Goal: Use online tool/utility: Utilize a website feature to perform a specific function

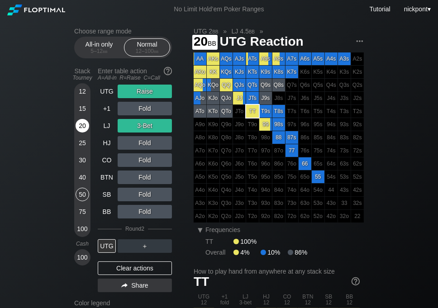
click at [83, 124] on div "20" at bounding box center [83, 126] width 14 height 14
click at [181, 117] on div "Choose range mode All-in only 5 – 12 bb Normal 12 – 100 bb Stack Tourney Enter …" at bounding box center [130, 197] width 112 height 339
click at [147, 265] on div "Clear actions" at bounding box center [135, 268] width 74 height 14
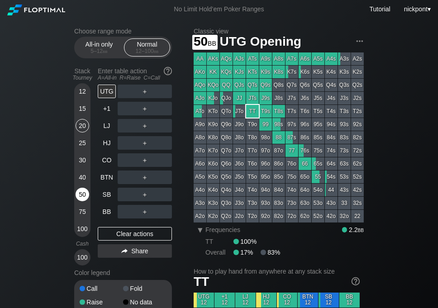
click at [82, 192] on div "50" at bounding box center [83, 195] width 14 height 14
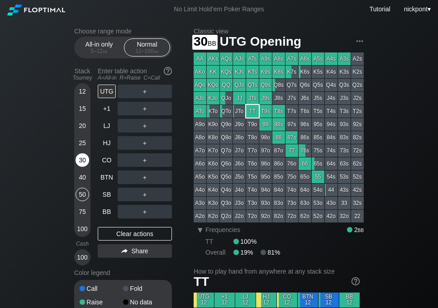
click at [80, 161] on div "30" at bounding box center [83, 160] width 14 height 14
click at [82, 159] on div "30" at bounding box center [83, 160] width 14 height 14
click at [147, 146] on div "R ✕" at bounding box center [145, 143] width 18 height 14
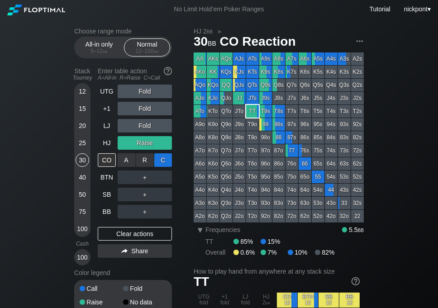
click at [162, 160] on div "C ✕" at bounding box center [163, 160] width 18 height 14
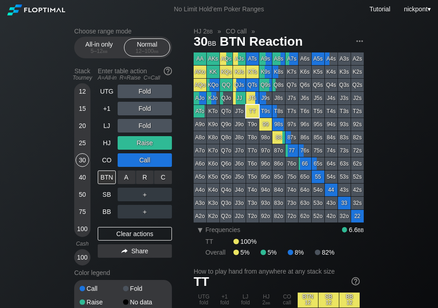
click at [163, 173] on div "C ✕" at bounding box center [163, 178] width 18 height 14
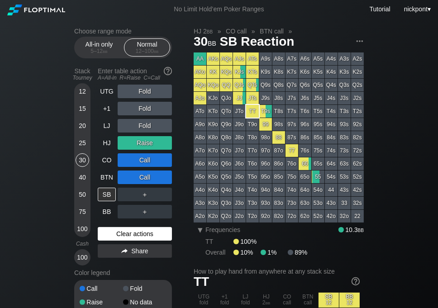
click at [154, 233] on div "Clear actions" at bounding box center [135, 234] width 74 height 14
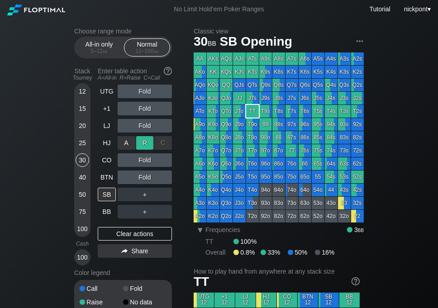
click at [147, 144] on div "R ✕" at bounding box center [145, 143] width 18 height 14
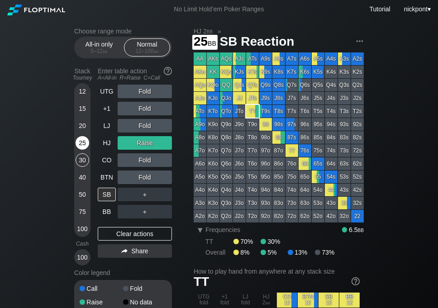
click at [83, 141] on div "25" at bounding box center [83, 143] width 14 height 14
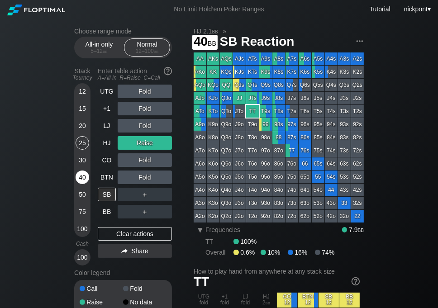
click at [83, 176] on div "40" at bounding box center [83, 178] width 14 height 14
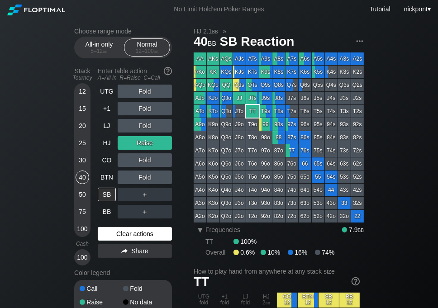
click at [147, 238] on div "Clear actions" at bounding box center [135, 234] width 74 height 14
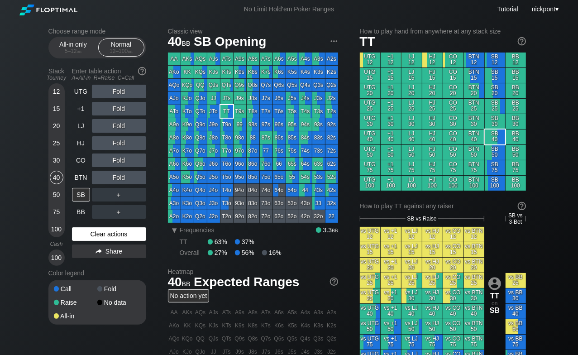
click at [96, 230] on div "Clear actions" at bounding box center [109, 234] width 74 height 14
click at [58, 178] on div "40" at bounding box center [57, 178] width 14 height 14
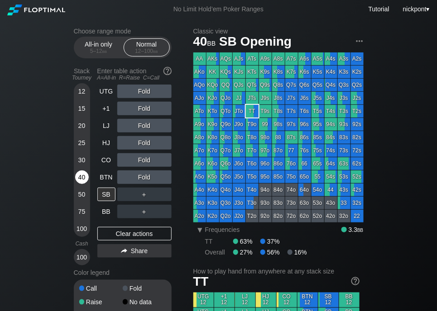
click at [80, 177] on div "40" at bounding box center [82, 178] width 14 height 14
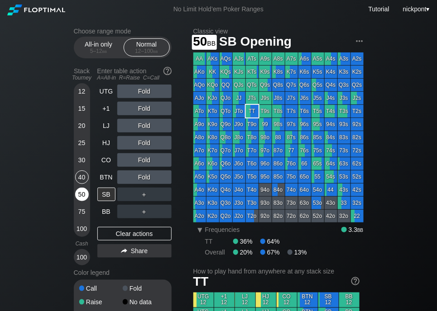
click at [81, 195] on div "50" at bounding box center [82, 195] width 14 height 14
click at [80, 195] on div "50" at bounding box center [82, 195] width 14 height 14
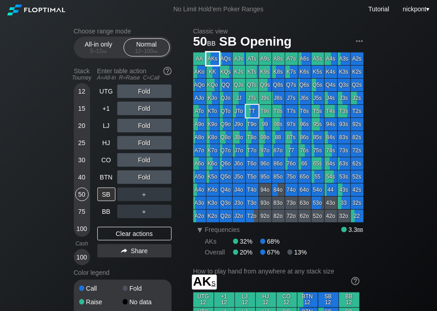
click at [209, 58] on div "AKs" at bounding box center [212, 58] width 13 height 13
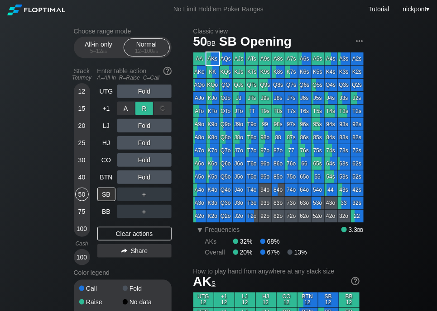
click at [139, 106] on div "R ✕" at bounding box center [144, 109] width 18 height 14
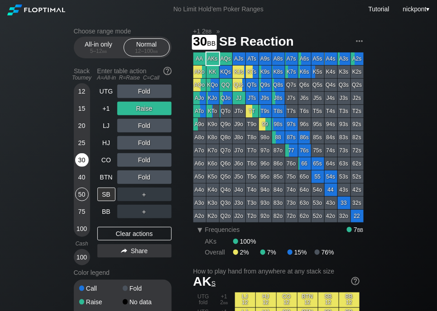
click at [83, 160] on div "30" at bounding box center [82, 160] width 14 height 14
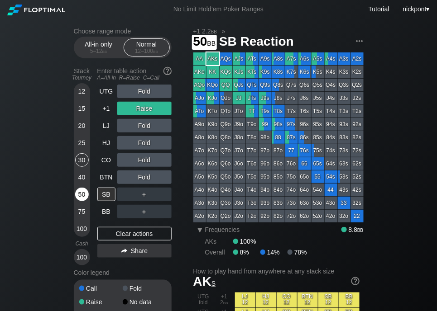
click at [81, 195] on div "50" at bounding box center [82, 195] width 14 height 14
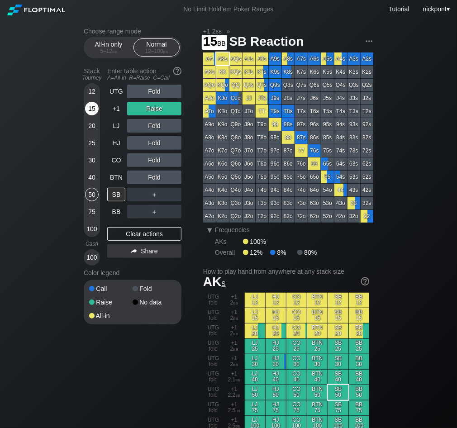
click at [90, 106] on div "15" at bounding box center [92, 109] width 14 height 14
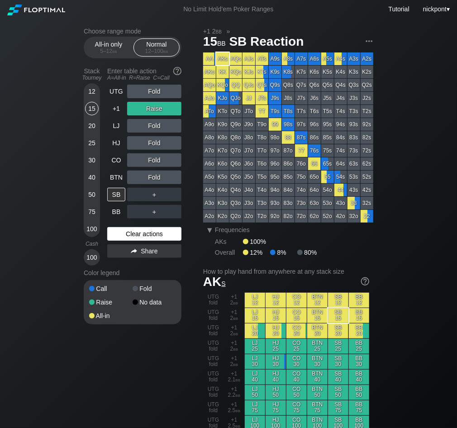
click at [156, 233] on div "Clear actions" at bounding box center [144, 234] width 74 height 14
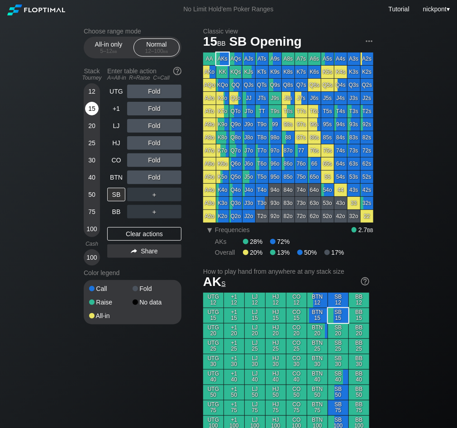
click at [90, 108] on div "15" at bounding box center [92, 109] width 14 height 14
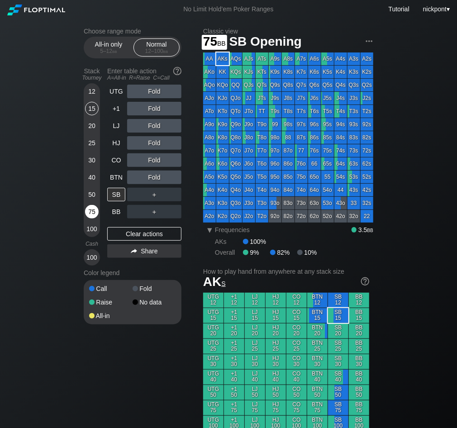
click at [93, 214] on div "75" at bounding box center [92, 212] width 14 height 14
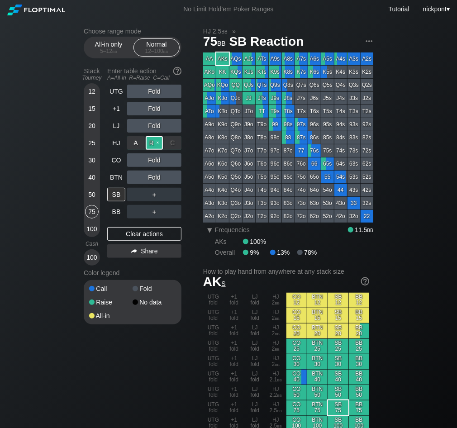
click at [158, 144] on div "R ✕" at bounding box center [155, 143] width 18 height 14
click at [162, 253] on div "Share" at bounding box center [144, 251] width 74 height 14
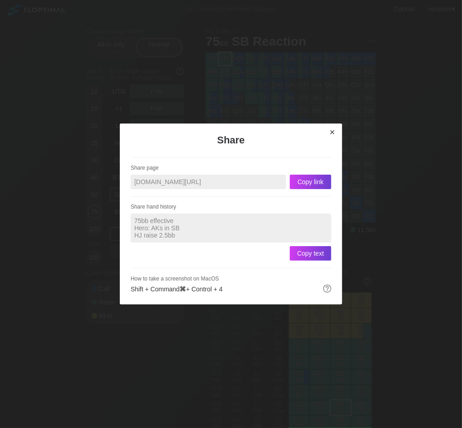
click at [335, 132] on div "×" at bounding box center [332, 132] width 13 height 10
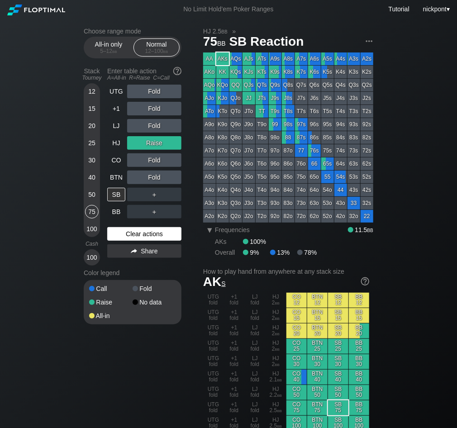
click at [131, 233] on div "Clear actions" at bounding box center [144, 234] width 74 height 14
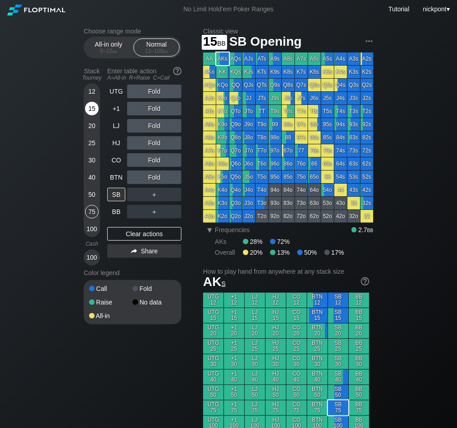
click at [89, 108] on div "15" at bounding box center [92, 109] width 14 height 14
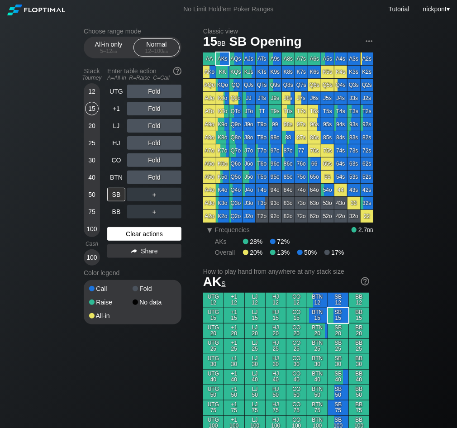
click at [161, 235] on div "Clear actions" at bounding box center [144, 234] width 74 height 14
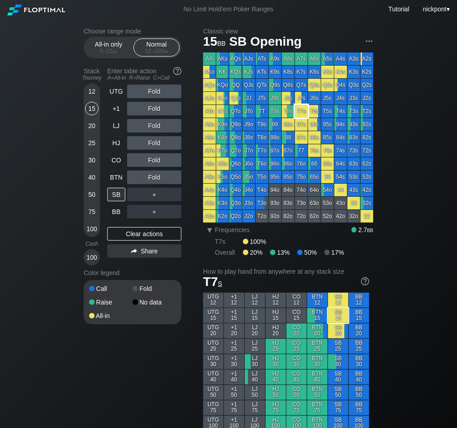
click at [302, 112] on div "T7s" at bounding box center [301, 111] width 13 height 13
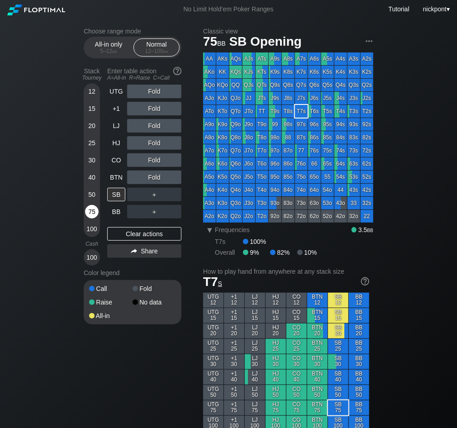
click at [94, 213] on div "75" at bounding box center [92, 212] width 14 height 14
click at [155, 161] on div "R ✕" at bounding box center [155, 160] width 18 height 14
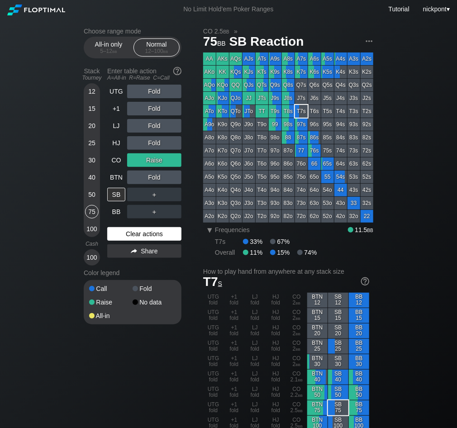
click at [152, 235] on div "Clear actions" at bounding box center [144, 234] width 74 height 14
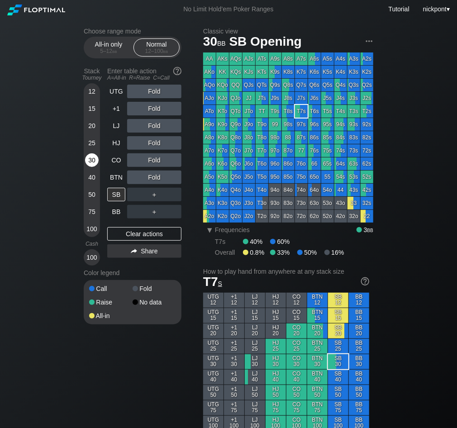
click at [89, 160] on div "30" at bounding box center [92, 160] width 14 height 14
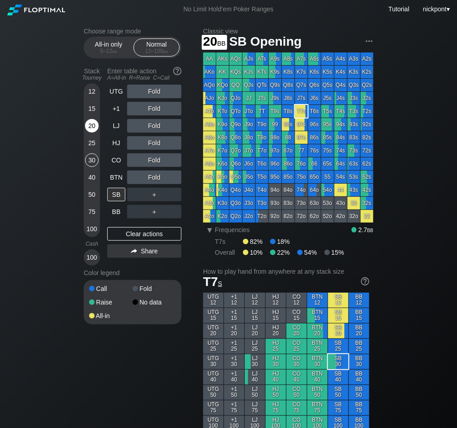
click at [94, 126] on div "20" at bounding box center [92, 126] width 14 height 14
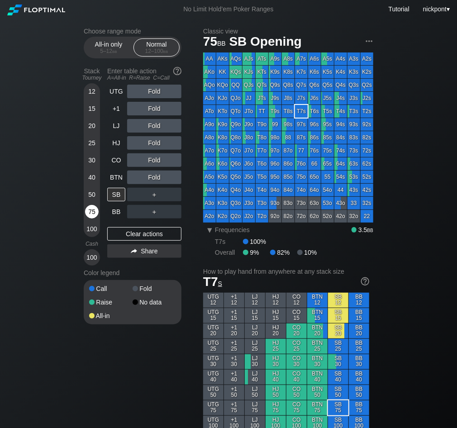
click at [91, 209] on div "75" at bounding box center [92, 212] width 14 height 14
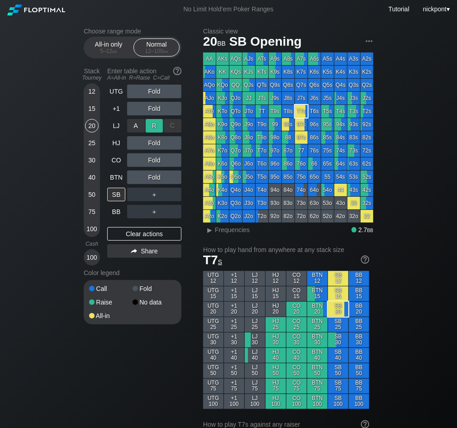
click at [158, 125] on div "R ✕" at bounding box center [155, 126] width 18 height 14
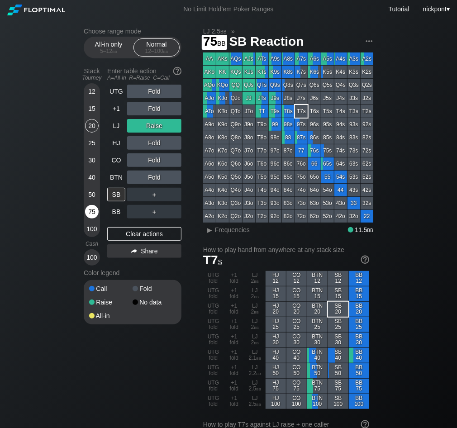
click at [94, 216] on div "75" at bounding box center [92, 212] width 14 height 14
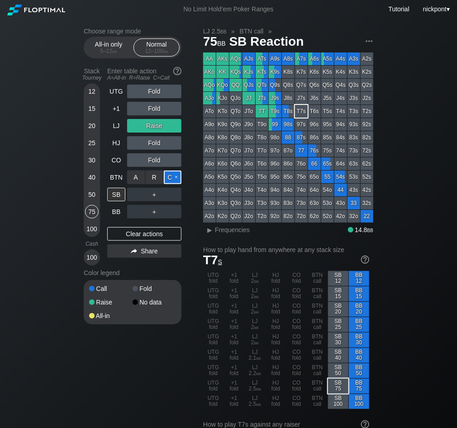
click at [167, 177] on div "C ✕" at bounding box center [173, 178] width 18 height 14
click at [148, 235] on div "Clear actions" at bounding box center [144, 234] width 74 height 14
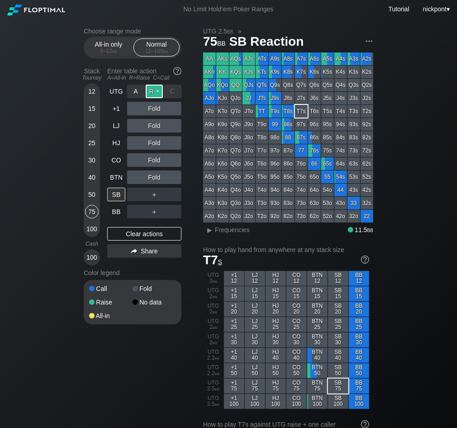
click at [153, 93] on div "R ✕" at bounding box center [155, 92] width 18 height 14
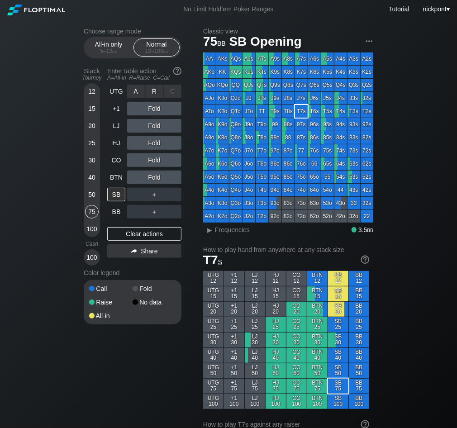
click at [160, 90] on div "R ✕" at bounding box center [155, 92] width 18 height 14
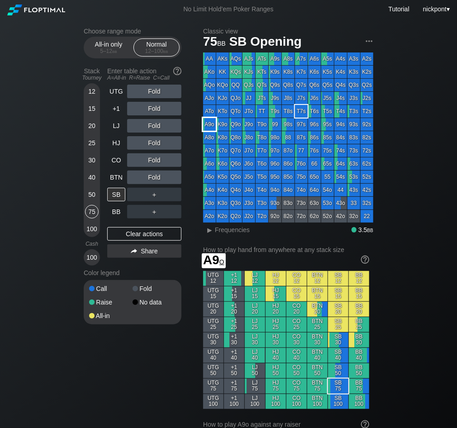
click at [211, 125] on div "A9o" at bounding box center [209, 124] width 13 height 13
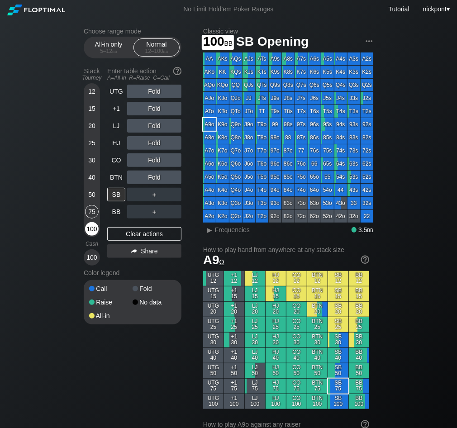
click at [95, 231] on div "100" at bounding box center [92, 229] width 14 height 14
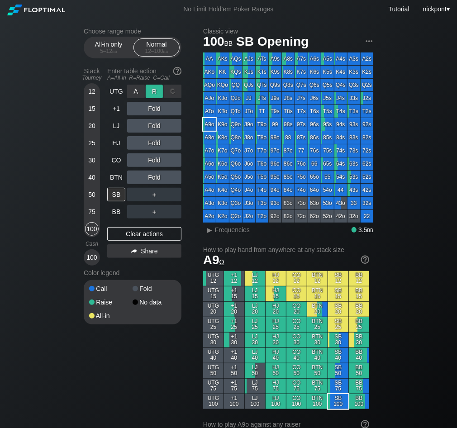
click at [160, 92] on div "R ✕" at bounding box center [155, 92] width 18 height 14
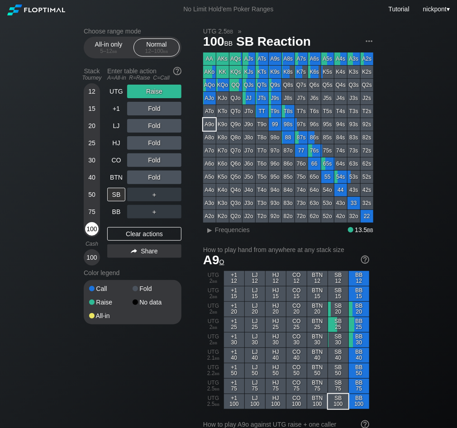
click at [90, 228] on div "100" at bounding box center [92, 229] width 14 height 14
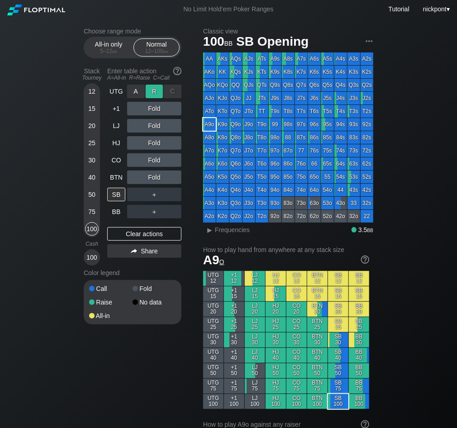
click at [155, 89] on div "R ✕" at bounding box center [155, 92] width 18 height 14
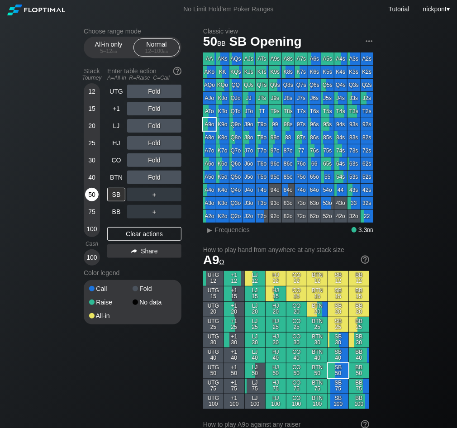
click at [94, 195] on div "50" at bounding box center [92, 195] width 14 height 14
click at [157, 110] on div "R ✕" at bounding box center [155, 109] width 18 height 14
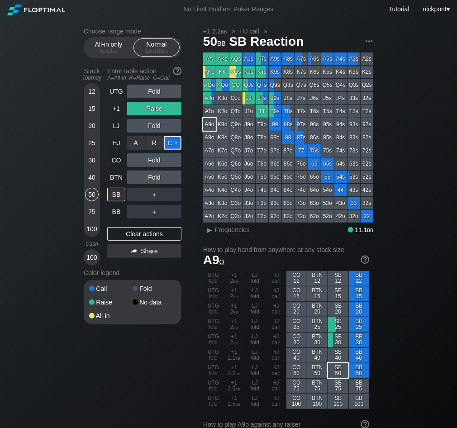
click at [171, 146] on div "C ✕" at bounding box center [173, 143] width 18 height 14
click at [157, 234] on div "Clear actions" at bounding box center [144, 234] width 74 height 14
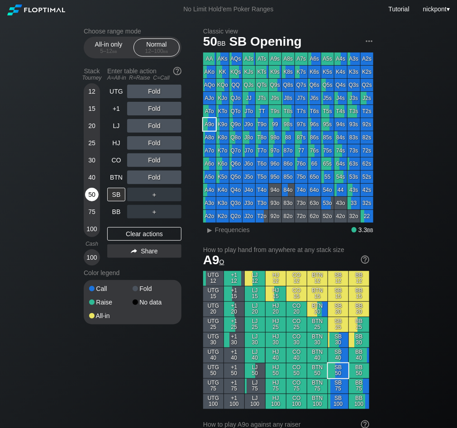
click at [85, 197] on div "50" at bounding box center [92, 196] width 14 height 17
click at [92, 194] on div "50" at bounding box center [92, 195] width 14 height 14
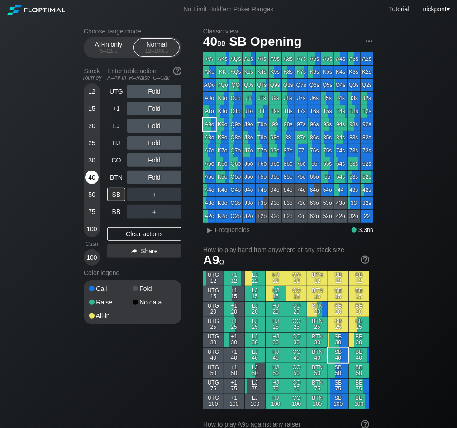
click at [90, 176] on div "40" at bounding box center [92, 178] width 14 height 14
click at [151, 108] on div "R ✕" at bounding box center [155, 109] width 18 height 14
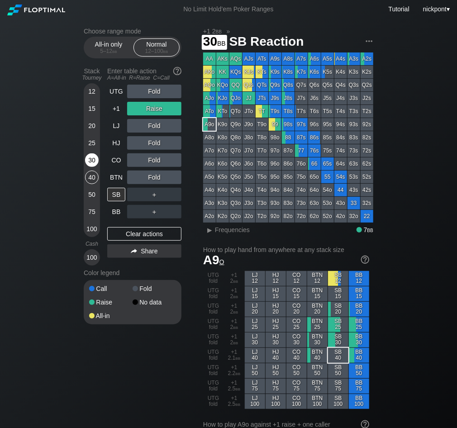
click at [94, 161] on div "30" at bounding box center [92, 160] width 14 height 14
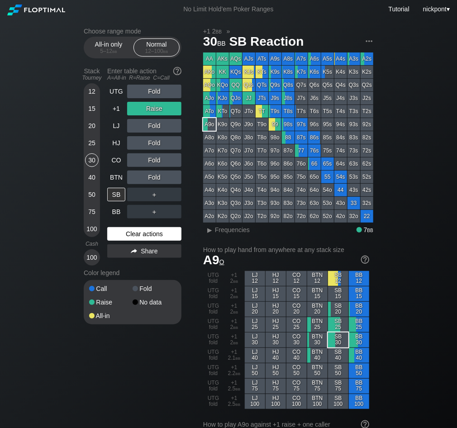
click at [146, 236] on div "Clear actions" at bounding box center [144, 234] width 74 height 14
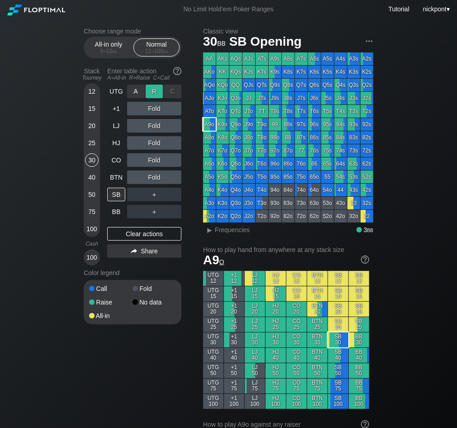
click at [157, 94] on div "R ✕" at bounding box center [155, 92] width 18 height 14
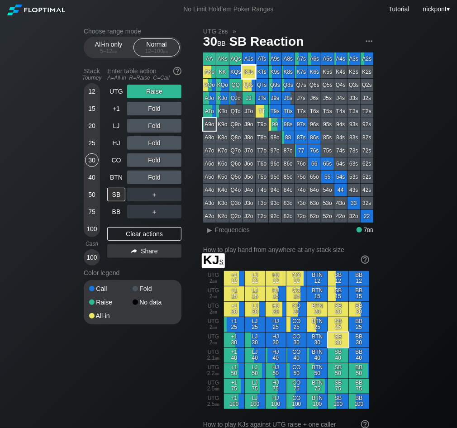
click at [248, 70] on div "KJs" at bounding box center [248, 72] width 13 height 13
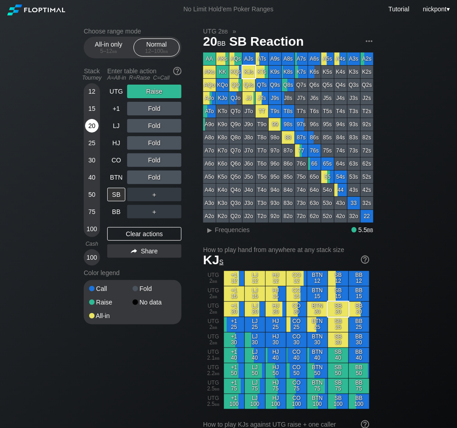
click at [93, 127] on div "20" at bounding box center [92, 126] width 14 height 14
click at [155, 234] on div "Clear actions" at bounding box center [144, 234] width 74 height 14
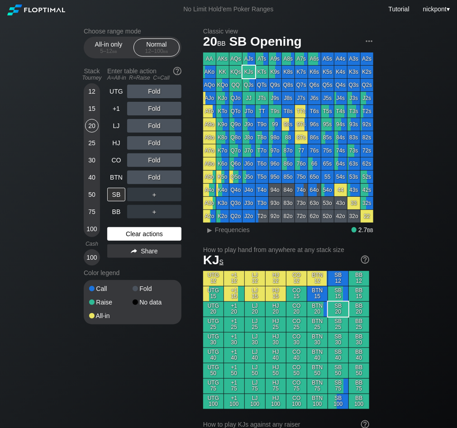
click at [148, 233] on div "Clear actions" at bounding box center [144, 234] width 74 height 14
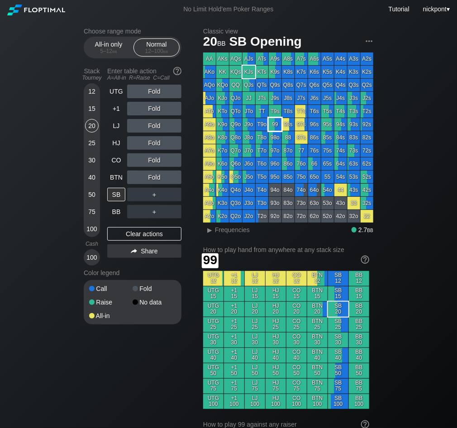
click at [274, 123] on div "99" at bounding box center [275, 124] width 13 height 13
click at [153, 109] on div "R ✕" at bounding box center [155, 109] width 18 height 14
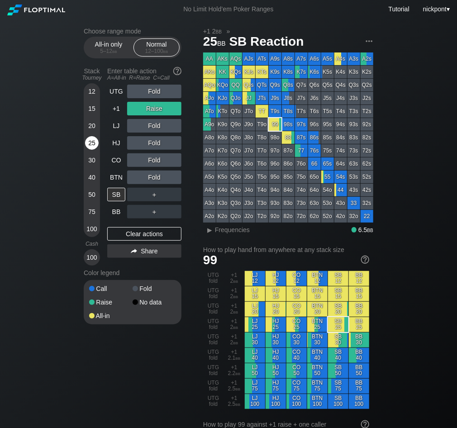
click at [93, 142] on div "25" at bounding box center [92, 143] width 14 height 14
click at [156, 112] on div "R ✕" at bounding box center [155, 109] width 18 height 14
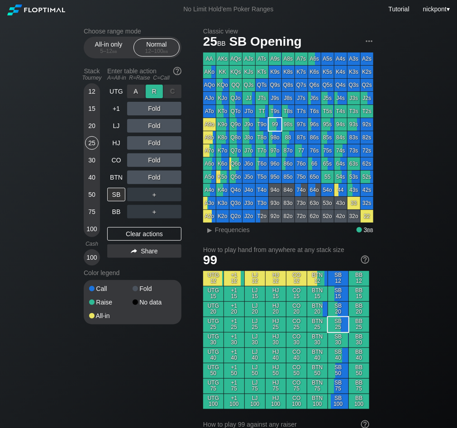
click at [157, 94] on div "R ✕" at bounding box center [155, 92] width 18 height 14
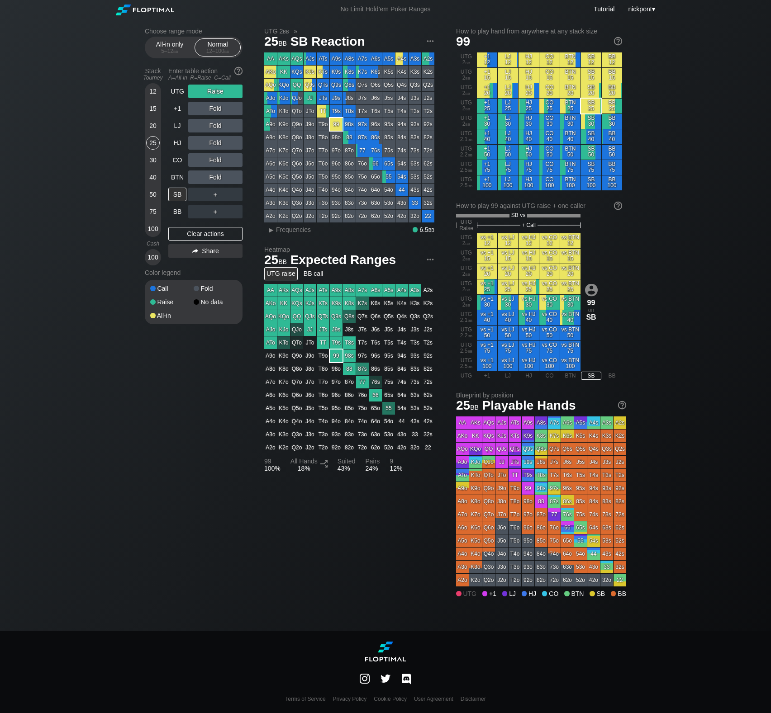
click at [456, 110] on div "Choose range mode All-in only 5 – 12 bb Normal 12 – 100 bb Stack Tourney Enter …" at bounding box center [385, 325] width 771 height 612
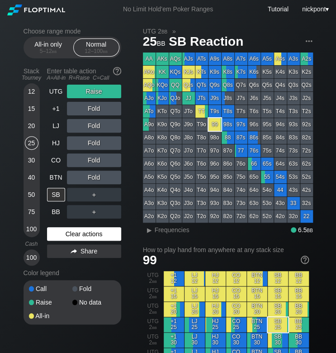
click at [81, 234] on div "Clear actions" at bounding box center [84, 234] width 74 height 14
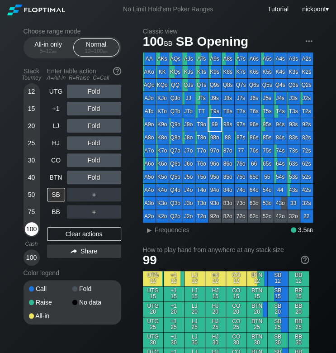
click at [31, 226] on div "100" at bounding box center [32, 229] width 14 height 14
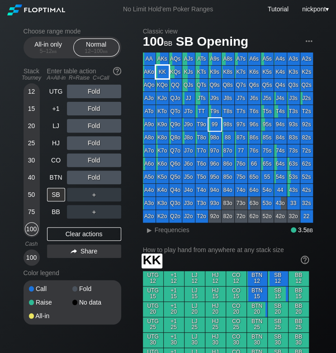
click at [164, 70] on div "KK" at bounding box center [162, 72] width 13 height 13
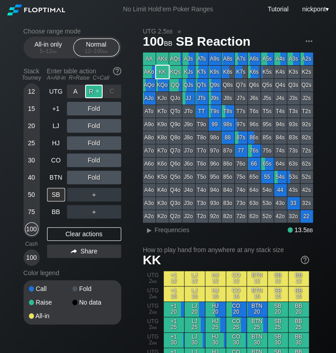
click at [94, 96] on div "R ✕" at bounding box center [94, 92] width 18 height 14
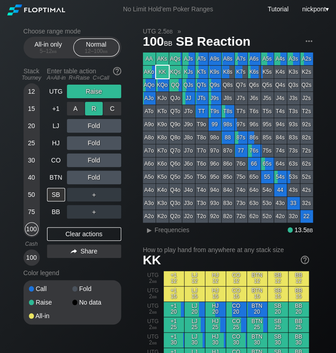
click at [92, 109] on div "R ✕" at bounding box center [94, 109] width 18 height 14
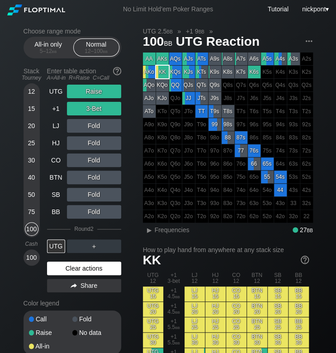
click at [95, 269] on div "Clear actions" at bounding box center [84, 268] width 74 height 14
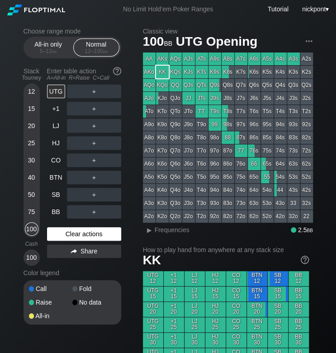
click at [101, 234] on div "Clear actions" at bounding box center [84, 234] width 74 height 14
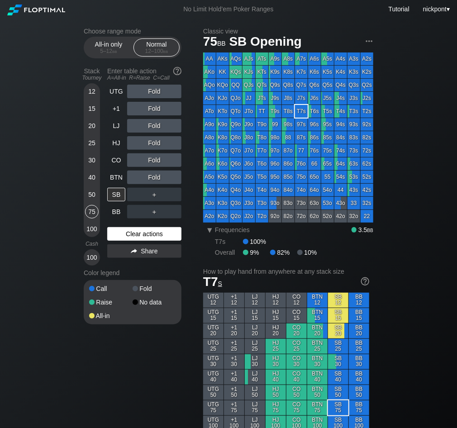
click at [137, 233] on div "Clear actions" at bounding box center [144, 234] width 74 height 14
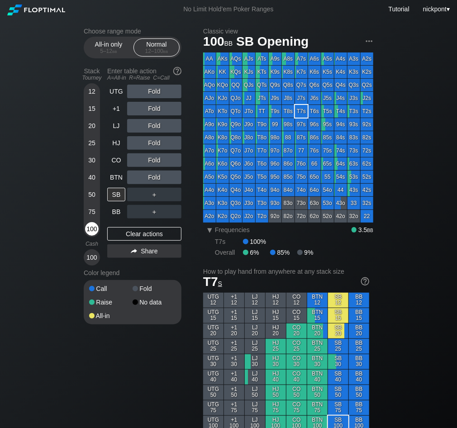
click at [91, 232] on div "100" at bounding box center [92, 229] width 14 height 14
click at [142, 232] on div "Clear actions" at bounding box center [144, 234] width 74 height 14
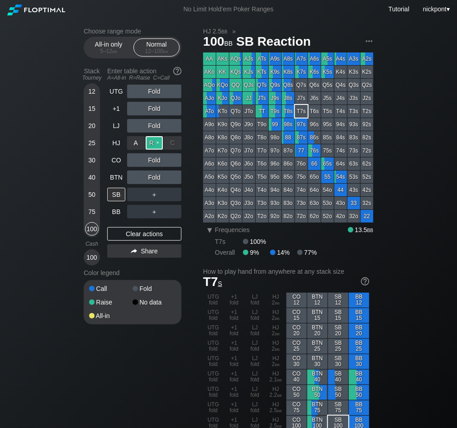
click at [159, 142] on div "R ✕" at bounding box center [155, 143] width 18 height 14
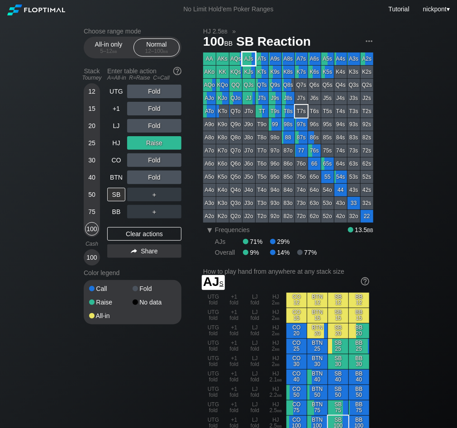
click at [253, 60] on div "AJs" at bounding box center [248, 58] width 13 height 13
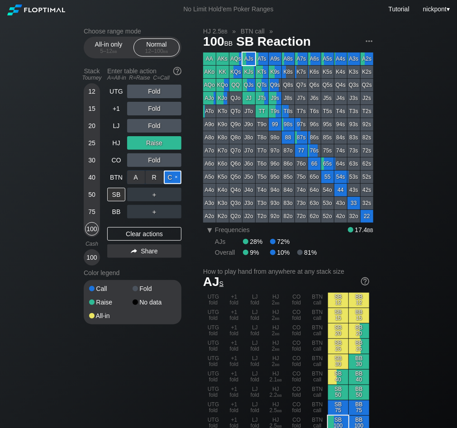
click at [169, 175] on div "C ✕" at bounding box center [173, 178] width 18 height 14
click at [86, 231] on div "100" at bounding box center [92, 229] width 14 height 14
click at [145, 235] on div "Clear actions" at bounding box center [144, 234] width 74 height 14
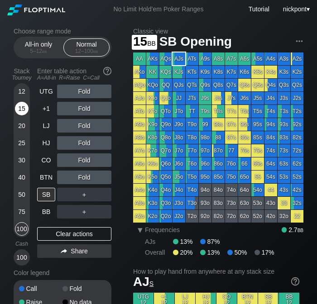
click at [20, 110] on div "15" at bounding box center [22, 109] width 14 height 14
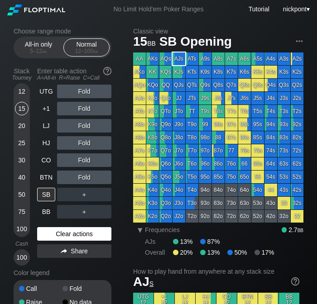
click at [67, 234] on div "Clear actions" at bounding box center [74, 234] width 74 height 14
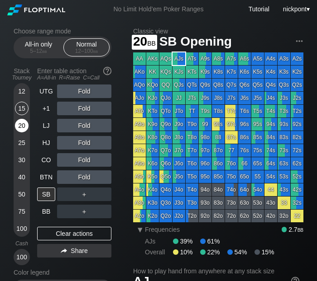
click at [21, 126] on div "20" at bounding box center [22, 126] width 14 height 14
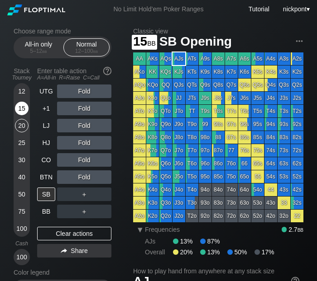
click at [19, 111] on div "15" at bounding box center [22, 109] width 14 height 14
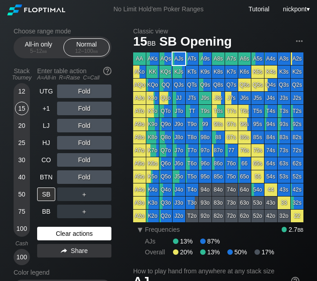
click at [79, 235] on div "Clear actions" at bounding box center [74, 234] width 74 height 14
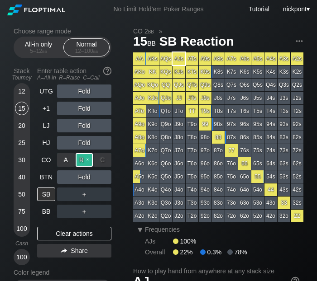
click at [81, 164] on div "R ✕" at bounding box center [85, 160] width 18 height 14
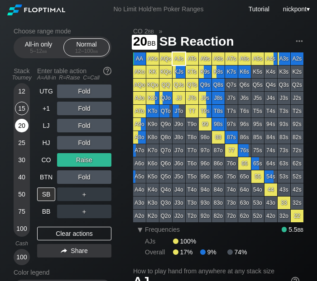
click at [22, 125] on div "20" at bounding box center [22, 126] width 14 height 14
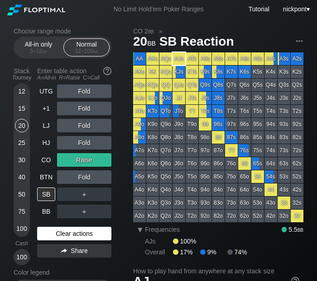
click at [94, 233] on div "Clear actions" at bounding box center [74, 234] width 74 height 14
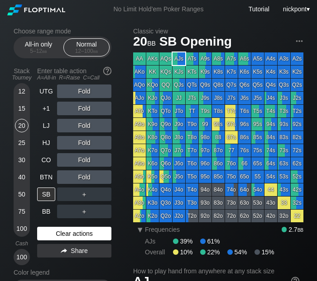
click at [94, 233] on div "Clear actions" at bounding box center [74, 234] width 74 height 14
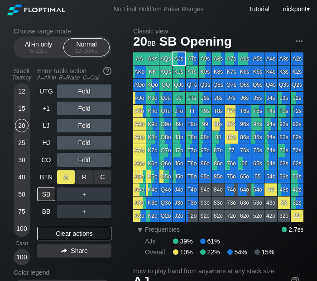
click at [66, 177] on div "A ✕" at bounding box center [66, 178] width 18 height 14
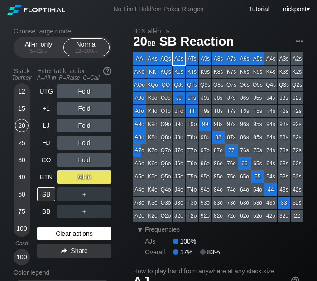
click at [88, 235] on div "Clear actions" at bounding box center [74, 234] width 74 height 14
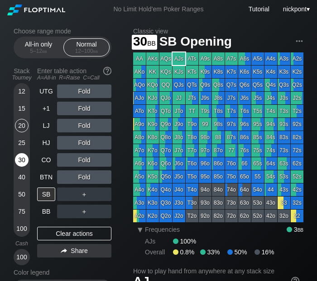
click at [26, 160] on div "30" at bounding box center [22, 160] width 14 height 14
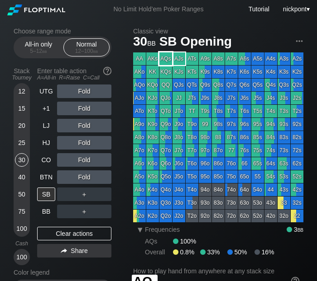
click at [167, 56] on div "AQs" at bounding box center [165, 58] width 13 height 13
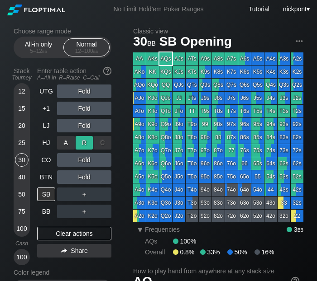
click at [86, 142] on div "R ✕" at bounding box center [85, 143] width 18 height 14
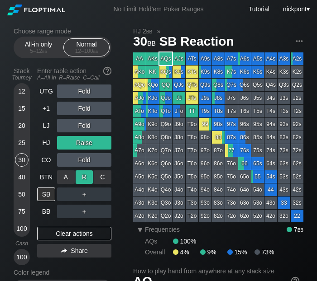
click at [88, 176] on div "R ✕" at bounding box center [85, 178] width 18 height 14
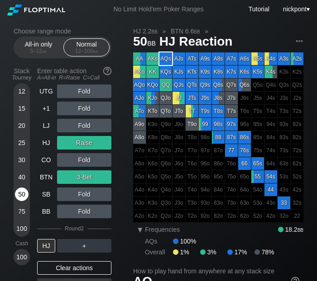
click at [17, 196] on div "50" at bounding box center [22, 195] width 14 height 14
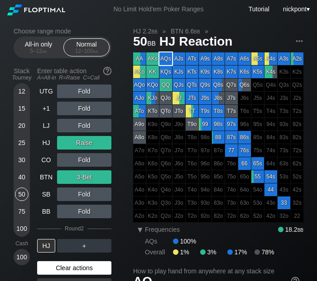
click at [79, 268] on div "Clear actions" at bounding box center [74, 268] width 74 height 14
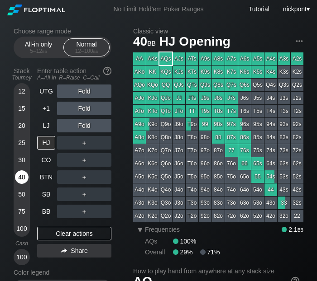
click at [23, 180] on div "40" at bounding box center [22, 178] width 14 height 14
click at [85, 181] on div "R ✕" at bounding box center [85, 178] width 18 height 14
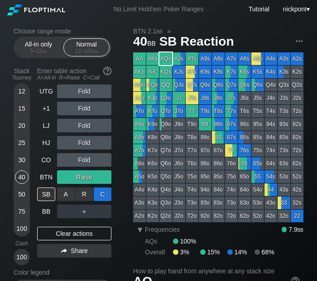
click at [107, 194] on div "C ✕" at bounding box center [103, 195] width 18 height 14
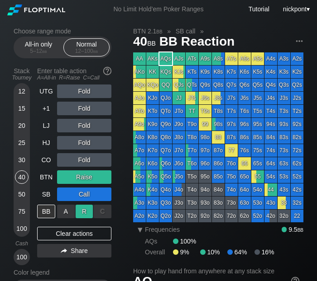
click at [83, 214] on div "R ✕" at bounding box center [85, 212] width 18 height 14
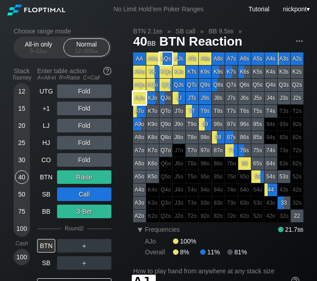
click at [140, 94] on div "AJo" at bounding box center [139, 98] width 13 height 13
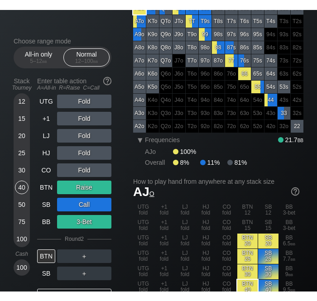
scroll to position [107, 0]
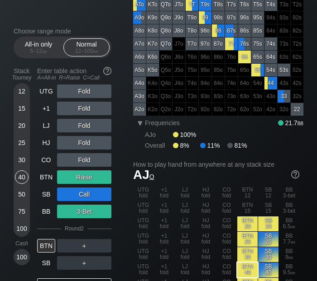
click at [77, 280] on div "UTG Fold +1 Fold LJ Fold HJ Fold CO Fold BTN Raise SB Call BB 3-Bet Round 2 BTN…" at bounding box center [74, 199] width 74 height 228
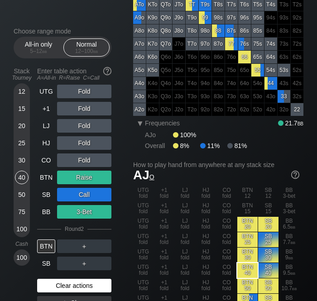
click at [91, 281] on div "Clear actions" at bounding box center [74, 286] width 74 height 14
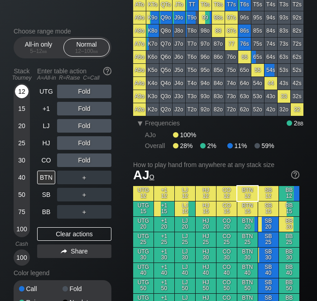
click at [21, 96] on div "12" at bounding box center [22, 92] width 14 height 14
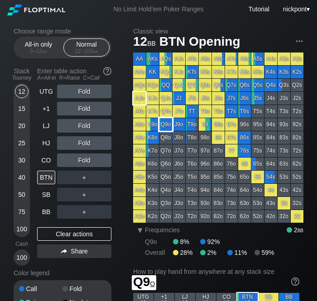
click at [162, 123] on div "Q9o" at bounding box center [165, 124] width 13 height 13
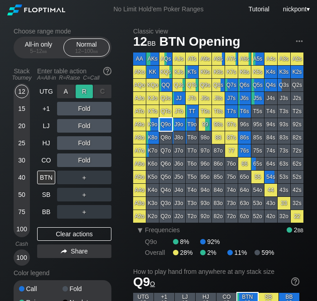
click at [86, 93] on div "R ✕" at bounding box center [85, 92] width 18 height 14
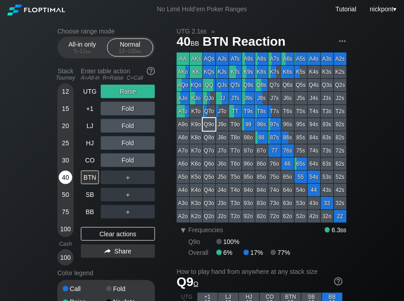
click at [59, 180] on div "40" at bounding box center [66, 178] width 14 height 14
click at [118, 240] on div "Clear actions" at bounding box center [118, 234] width 74 height 14
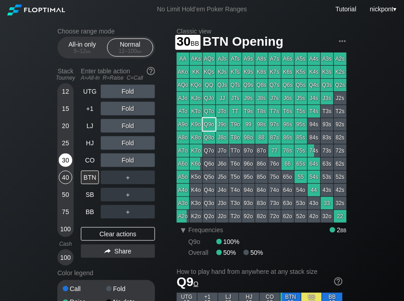
click at [65, 159] on div "30" at bounding box center [66, 160] width 14 height 14
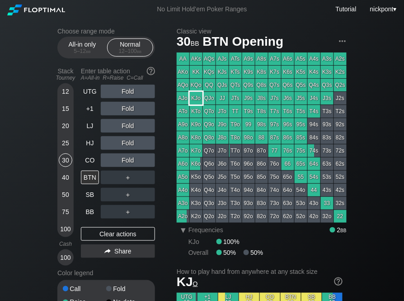
click at [197, 101] on div "KJo" at bounding box center [196, 98] width 13 height 13
click at [138, 234] on div "Clear actions" at bounding box center [118, 234] width 74 height 14
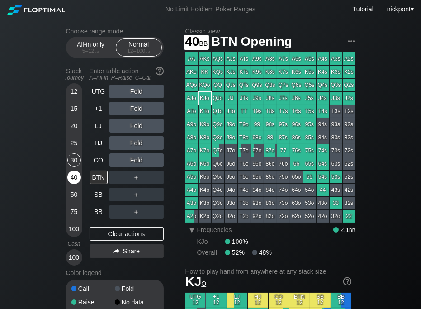
click at [73, 179] on div "40" at bounding box center [74, 178] width 14 height 14
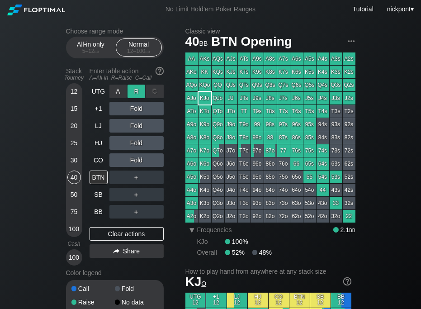
click at [133, 97] on div "R ✕" at bounding box center [137, 92] width 18 height 14
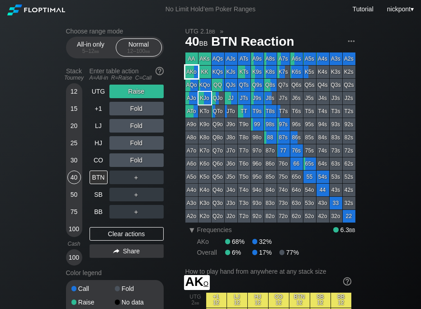
click at [191, 71] on div "AKo" at bounding box center [191, 72] width 13 height 13
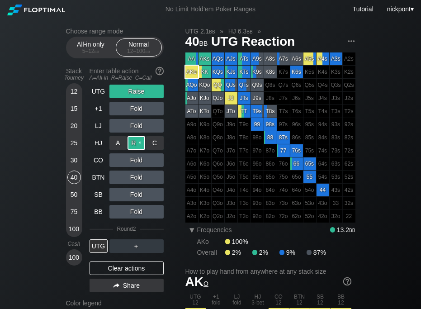
click at [136, 146] on div "R ✕" at bounding box center [137, 143] width 18 height 14
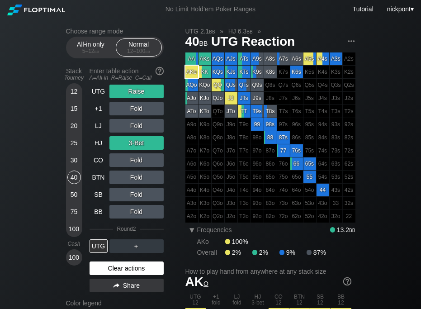
click at [153, 272] on div "Clear actions" at bounding box center [127, 268] width 74 height 14
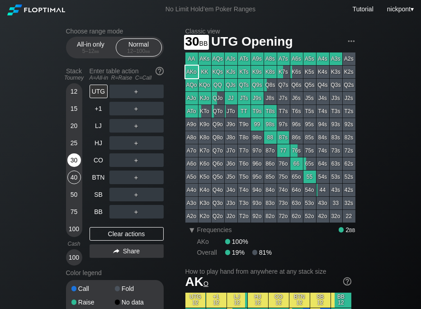
click at [73, 161] on div "30" at bounding box center [74, 160] width 14 height 14
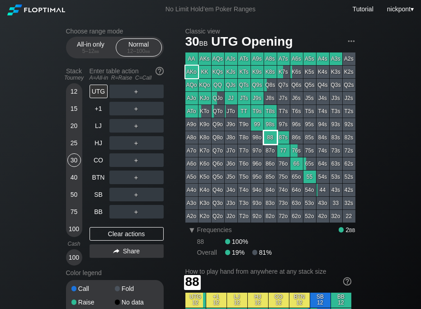
click at [271, 135] on div "88" at bounding box center [270, 137] width 13 height 13
click at [138, 111] on div "R ✕" at bounding box center [137, 109] width 18 height 14
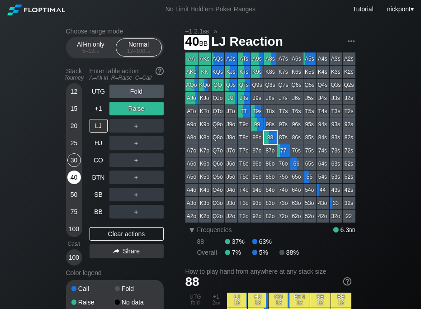
click at [74, 177] on div "40" at bounding box center [74, 178] width 14 height 14
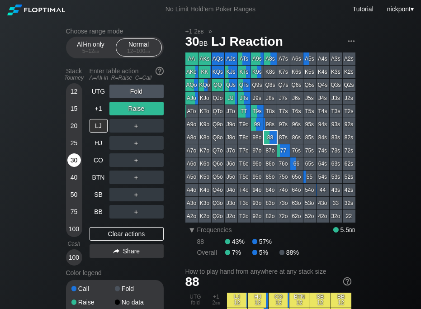
click at [78, 166] on div "30" at bounding box center [74, 160] width 14 height 14
click at [109, 241] on div "Clear actions" at bounding box center [127, 234] width 74 height 14
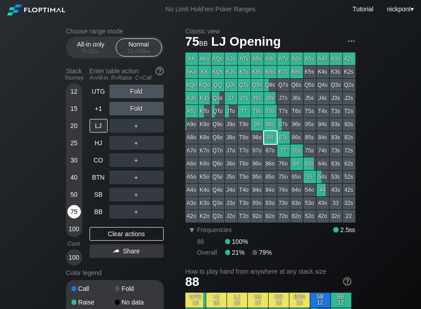
click at [74, 214] on div "75" at bounding box center [74, 212] width 14 height 14
click at [120, 240] on div "Clear actions" at bounding box center [127, 234] width 74 height 14
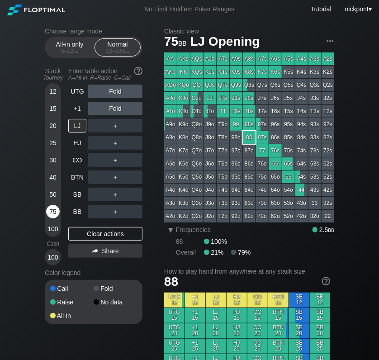
click at [52, 210] on div "75" at bounding box center [53, 212] width 14 height 14
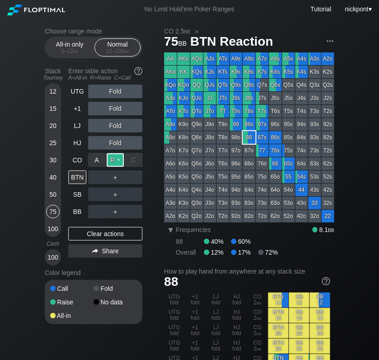
click at [111, 159] on div "R ✕" at bounding box center [116, 160] width 18 height 14
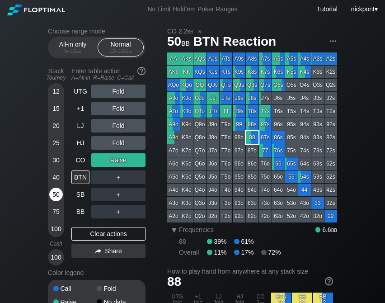
click at [55, 197] on div "50" at bounding box center [56, 195] width 14 height 14
click at [120, 236] on div "Clear actions" at bounding box center [108, 234] width 74 height 14
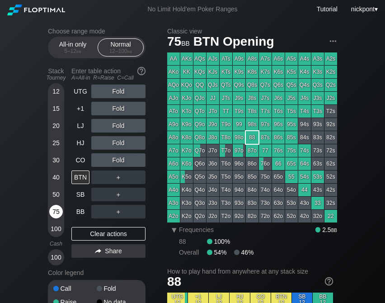
click at [56, 212] on div "75" at bounding box center [56, 212] width 14 height 14
click at [117, 176] on div "R ✕" at bounding box center [119, 178] width 18 height 14
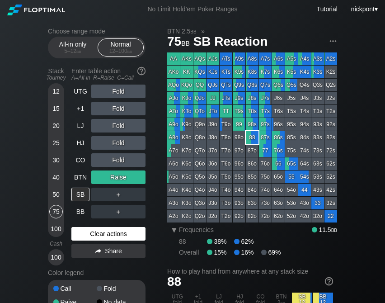
click at [123, 231] on div "Clear actions" at bounding box center [108, 234] width 74 height 14
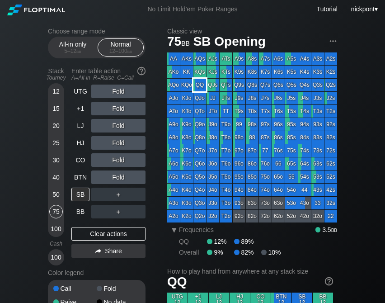
click at [199, 89] on div "QQ" at bounding box center [200, 85] width 13 height 13
click at [115, 110] on div "R ✕" at bounding box center [119, 109] width 18 height 14
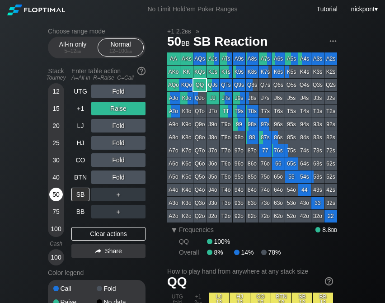
click at [58, 190] on div "50" at bounding box center [56, 195] width 14 height 14
click at [125, 233] on div "Clear actions" at bounding box center [108, 234] width 74 height 14
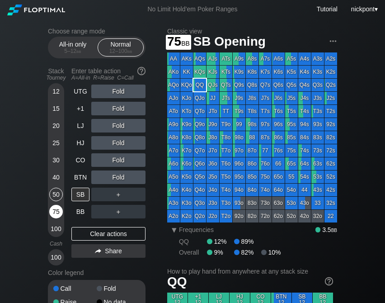
click at [56, 211] on div "75" at bounding box center [56, 212] width 14 height 14
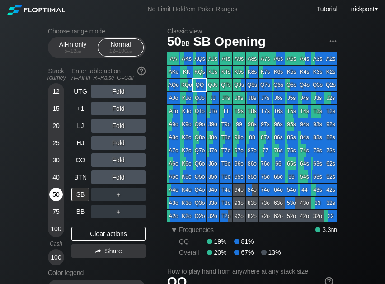
click at [55, 195] on div "50" at bounding box center [56, 195] width 14 height 14
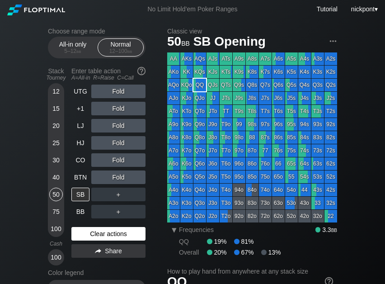
click at [112, 233] on div "Clear actions" at bounding box center [108, 234] width 74 height 14
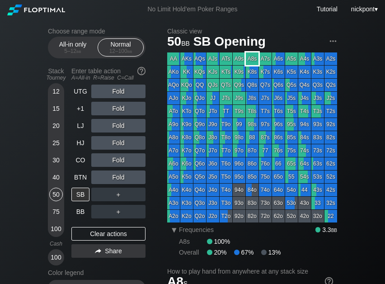
click at [252, 57] on div "A8s" at bounding box center [252, 58] width 13 height 13
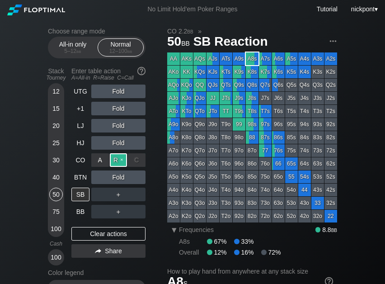
click at [114, 161] on div "R ✕" at bounding box center [119, 160] width 18 height 14
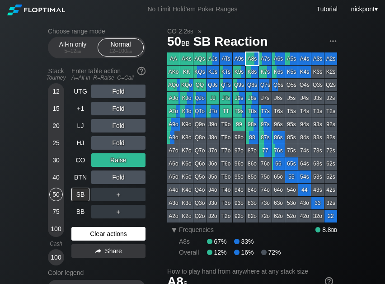
click at [109, 233] on div "Clear actions" at bounding box center [108, 234] width 74 height 14
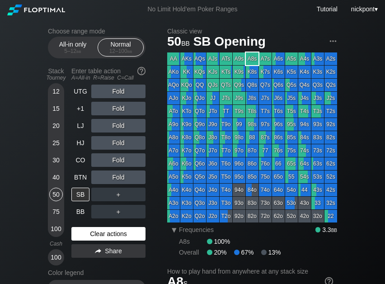
click at [113, 234] on div "Clear actions" at bounding box center [108, 234] width 74 height 14
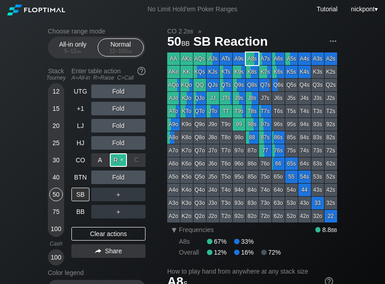
click at [117, 165] on div "R ✕" at bounding box center [119, 160] width 18 height 14
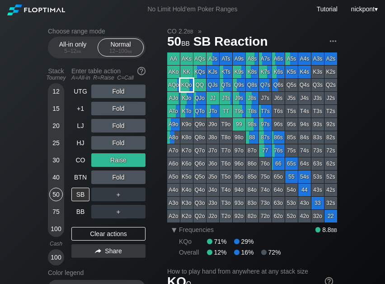
click at [187, 85] on div "KQo" at bounding box center [186, 85] width 13 height 13
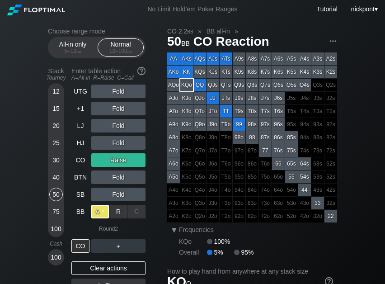
click at [98, 214] on div "A ✕" at bounding box center [100, 212] width 18 height 14
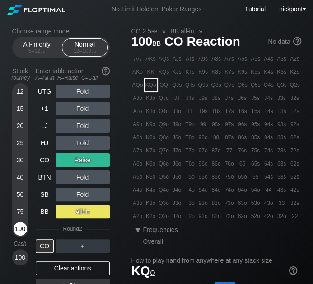
click at [20, 229] on div "100" at bounding box center [21, 229] width 14 height 14
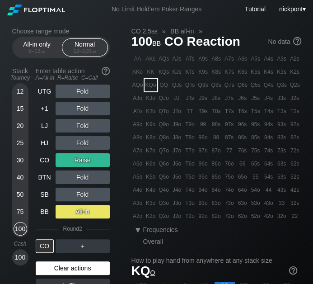
click at [74, 266] on div "Clear actions" at bounding box center [73, 268] width 74 height 14
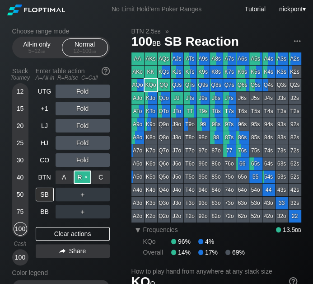
click at [82, 179] on div "R ✕" at bounding box center [83, 178] width 18 height 14
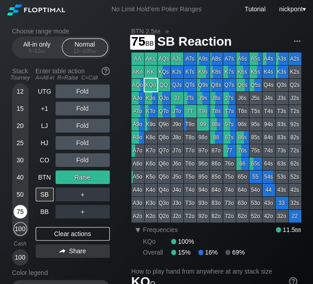
click at [20, 212] on div "75" at bounding box center [21, 212] width 14 height 14
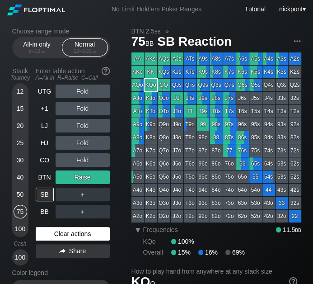
click at [68, 234] on div "Clear actions" at bounding box center [73, 234] width 74 height 14
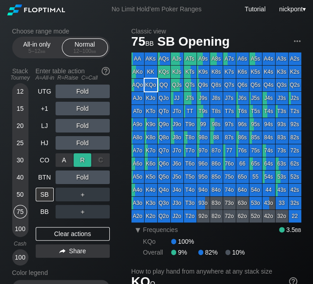
click at [76, 160] on div "R ✕" at bounding box center [83, 160] width 18 height 14
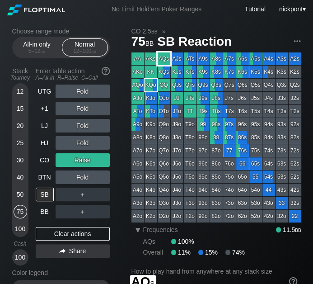
click at [164, 59] on div "AQs" at bounding box center [164, 58] width 13 height 13
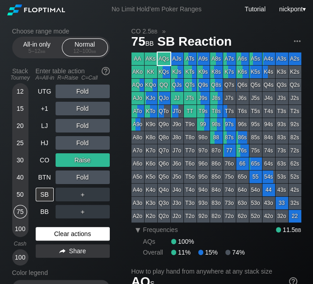
click at [72, 228] on div "Clear actions" at bounding box center [73, 234] width 74 height 14
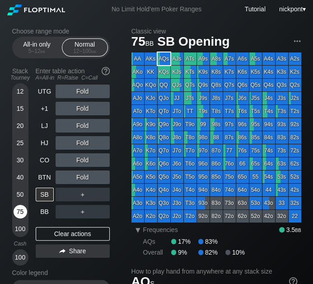
click at [18, 212] on div "75" at bounding box center [21, 212] width 14 height 14
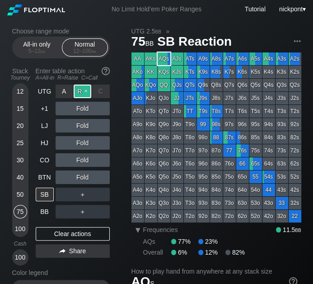
click at [84, 93] on div "R ✕" at bounding box center [83, 92] width 18 height 14
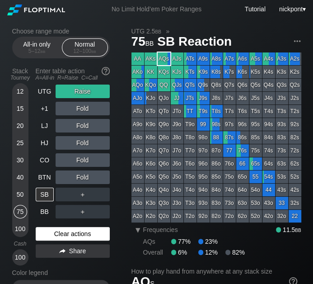
click at [76, 236] on div "Clear actions" at bounding box center [73, 234] width 74 height 14
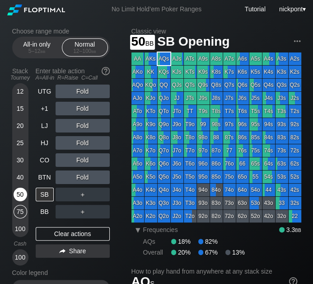
click at [19, 195] on div "50" at bounding box center [21, 195] width 14 height 14
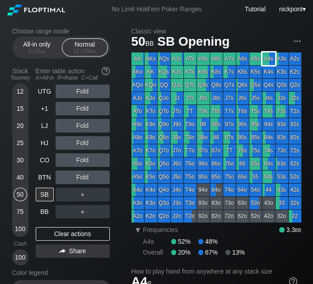
click at [265, 59] on div "A4s" at bounding box center [269, 58] width 13 height 13
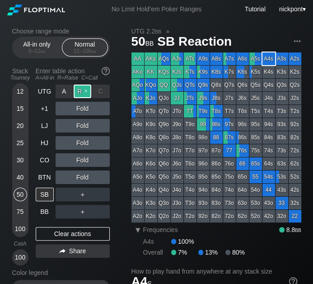
click at [82, 95] on div "R ✕" at bounding box center [83, 92] width 18 height 14
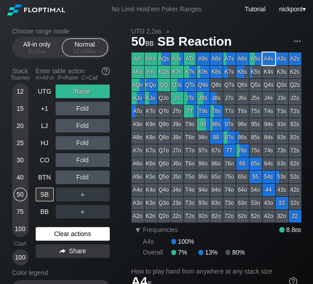
click at [92, 233] on div "Clear actions" at bounding box center [73, 234] width 74 height 14
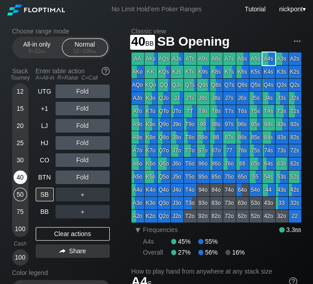
click at [17, 177] on div "40" at bounding box center [21, 178] width 14 height 14
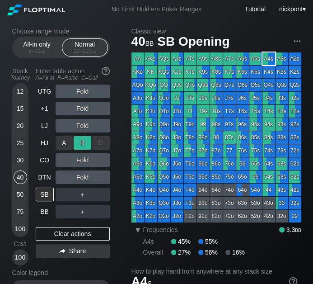
click at [79, 145] on div "R ✕" at bounding box center [83, 143] width 18 height 14
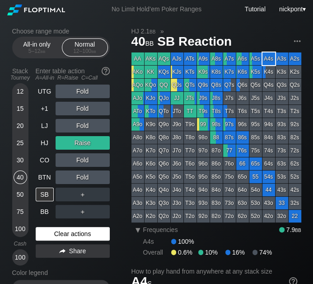
click at [91, 232] on div "Clear actions" at bounding box center [73, 234] width 74 height 14
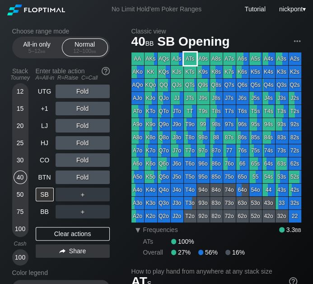
click at [193, 63] on div "ATs" at bounding box center [190, 58] width 13 height 13
click at [84, 93] on div "R ✕" at bounding box center [83, 92] width 18 height 14
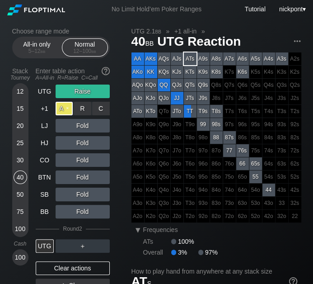
click at [67, 110] on div "A ✕" at bounding box center [65, 109] width 18 height 14
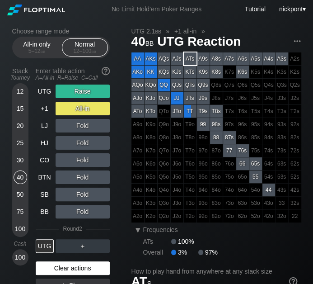
click at [57, 267] on div "Clear actions" at bounding box center [73, 268] width 74 height 14
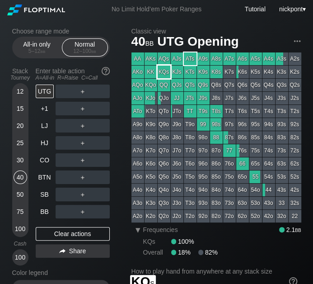
click at [163, 71] on div "KQs" at bounding box center [164, 72] width 13 height 13
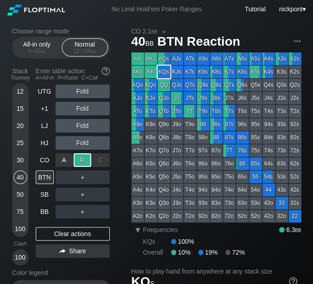
click at [84, 160] on div "R ✕" at bounding box center [83, 160] width 18 height 14
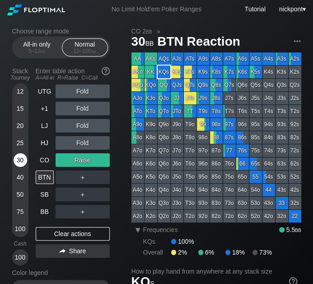
click at [19, 156] on div "30" at bounding box center [21, 160] width 14 height 14
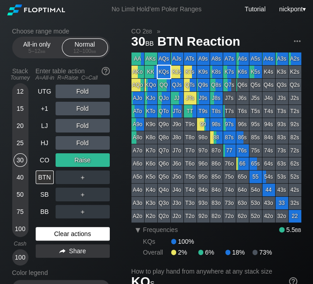
click at [101, 237] on div "Clear actions" at bounding box center [73, 234] width 74 height 14
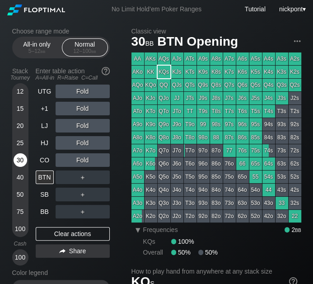
click at [17, 157] on div "30" at bounding box center [21, 160] width 14 height 14
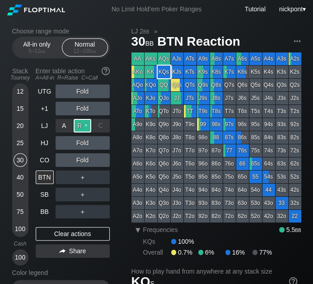
click at [81, 125] on div "R ✕" at bounding box center [83, 126] width 18 height 14
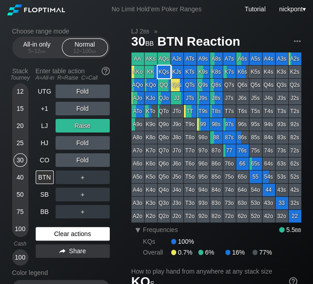
click at [90, 234] on div "Clear actions" at bounding box center [73, 234] width 74 height 14
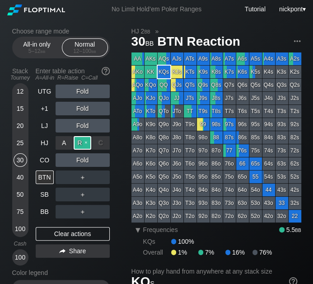
click at [79, 146] on div "R ✕" at bounding box center [83, 143] width 18 height 14
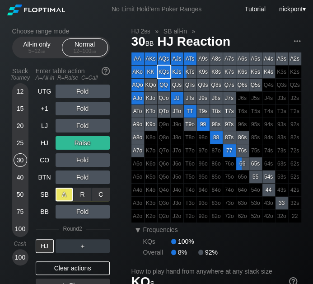
click at [67, 195] on div "A ✕" at bounding box center [65, 195] width 18 height 14
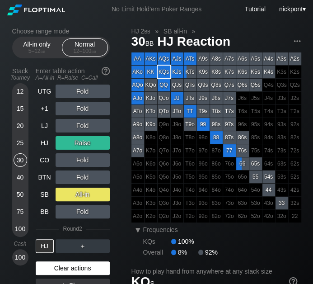
click at [86, 266] on div "Clear actions" at bounding box center [73, 268] width 74 height 14
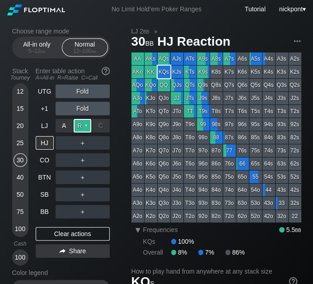
click at [80, 125] on div "R ✕" at bounding box center [83, 126] width 18 height 14
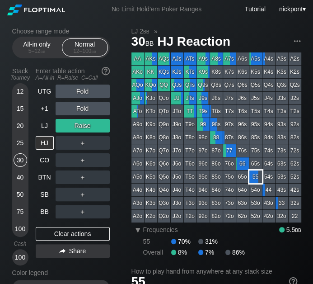
click at [252, 175] on div "55" at bounding box center [256, 177] width 13 height 13
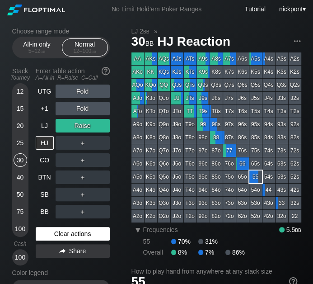
click at [85, 232] on div "Clear actions" at bounding box center [73, 234] width 74 height 14
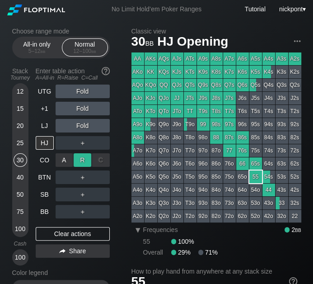
click at [81, 160] on div "R ✕" at bounding box center [83, 160] width 18 height 14
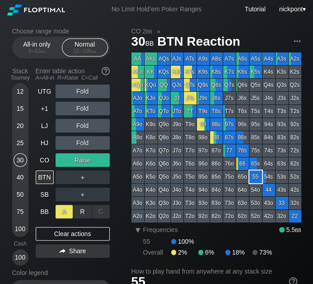
click at [67, 213] on div "A ✕" at bounding box center [65, 212] width 18 height 14
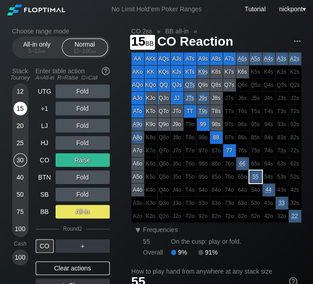
click at [21, 116] on div "15" at bounding box center [21, 110] width 14 height 17
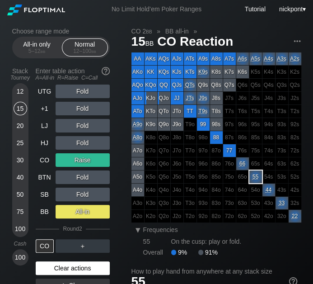
click at [100, 269] on div "Clear actions" at bounding box center [73, 268] width 74 height 14
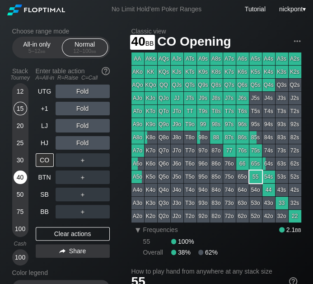
click at [22, 176] on div "40" at bounding box center [21, 178] width 14 height 14
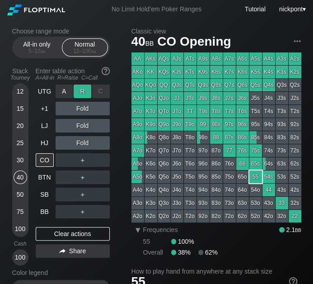
click at [81, 91] on div "R ✕" at bounding box center [83, 92] width 18 height 14
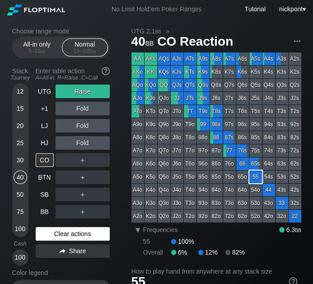
click at [77, 233] on div "Clear actions" at bounding box center [73, 234] width 74 height 14
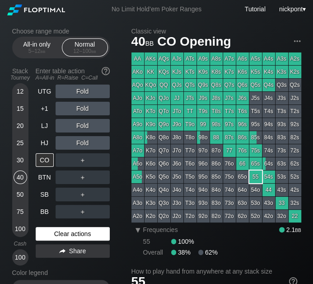
click at [77, 233] on div "Clear actions" at bounding box center [73, 234] width 74 height 14
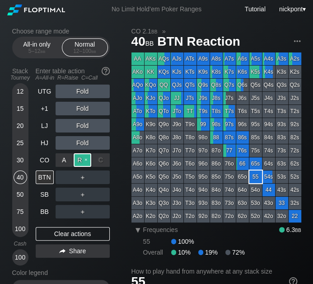
click at [86, 161] on div "R ✕" at bounding box center [83, 160] width 18 height 14
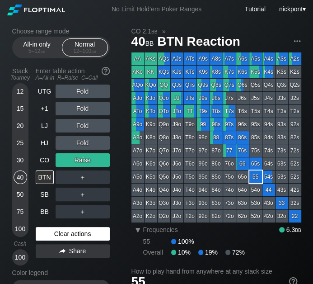
click at [74, 234] on div "Clear actions" at bounding box center [73, 234] width 74 height 14
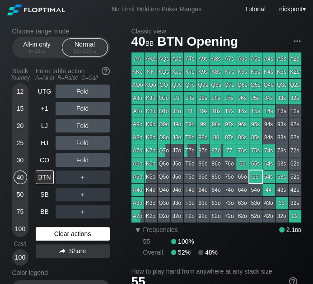
click at [94, 231] on div "Clear actions" at bounding box center [73, 234] width 74 height 14
click at [89, 234] on div "Clear actions" at bounding box center [73, 234] width 74 height 14
click at [84, 231] on div "Clear actions" at bounding box center [73, 234] width 74 height 14
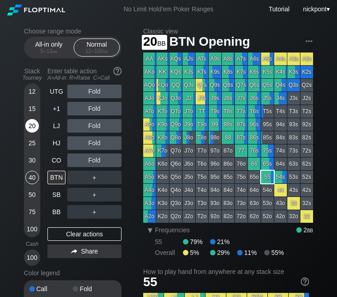
click at [31, 128] on div "20" at bounding box center [32, 126] width 14 height 14
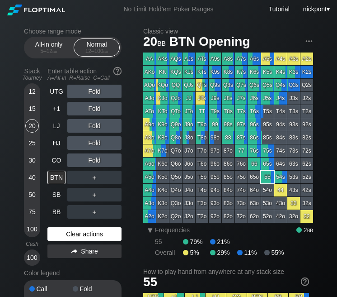
click at [85, 239] on div "Clear actions" at bounding box center [84, 234] width 74 height 14
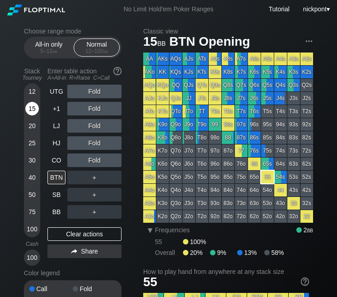
click at [32, 109] on div "15" at bounding box center [32, 109] width 14 height 14
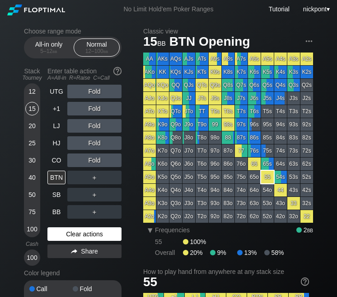
click at [99, 232] on div "Clear actions" at bounding box center [84, 234] width 74 height 14
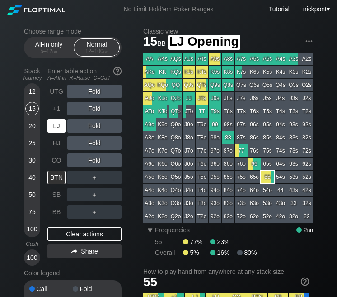
click at [55, 125] on div "LJ" at bounding box center [56, 126] width 18 height 14
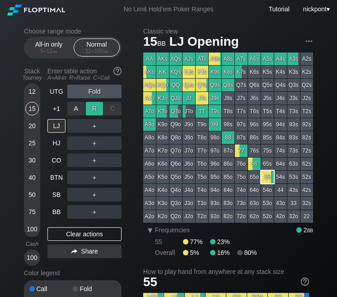
click at [96, 109] on div "R ✕" at bounding box center [95, 109] width 18 height 14
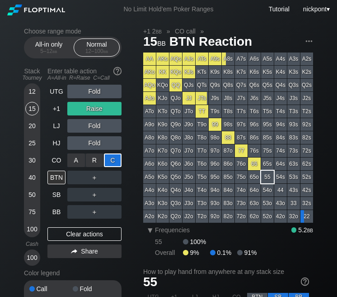
click at [114, 162] on div "C ✕" at bounding box center [113, 160] width 18 height 14
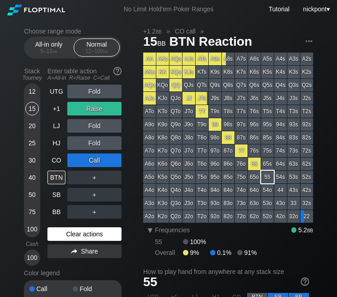
click at [95, 236] on div "Clear actions" at bounding box center [84, 234] width 74 height 14
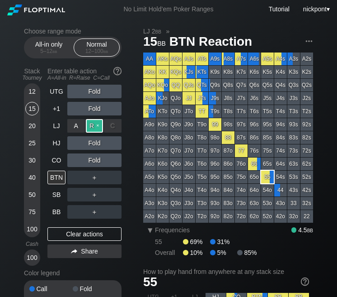
click at [94, 126] on div "R ✕" at bounding box center [95, 126] width 18 height 14
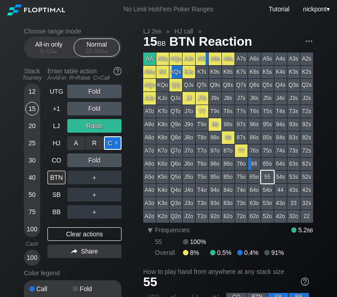
click at [111, 140] on div "C ✕" at bounding box center [113, 143] width 18 height 14
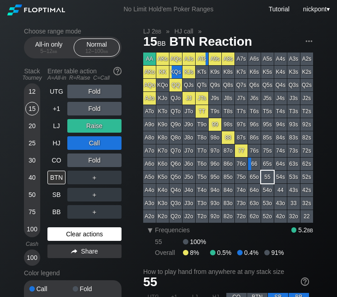
click at [91, 234] on div "Clear actions" at bounding box center [84, 234] width 74 height 14
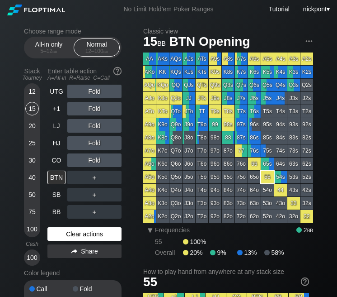
click at [102, 235] on div "Clear actions" at bounding box center [84, 234] width 74 height 14
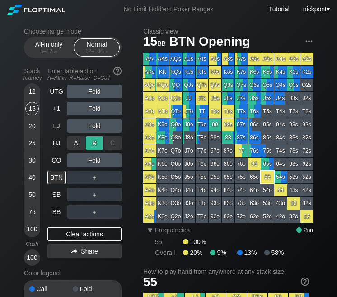
click at [94, 137] on div "R ✕" at bounding box center [95, 143] width 18 height 14
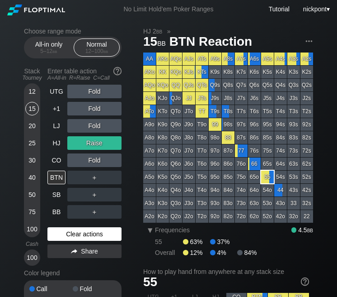
click at [109, 232] on div "Clear actions" at bounding box center [84, 234] width 74 height 14
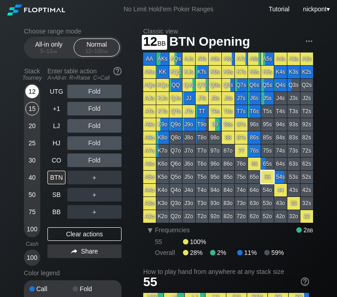
click at [36, 90] on div "12" at bounding box center [32, 92] width 14 height 14
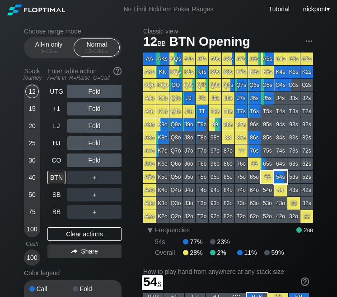
click at [283, 180] on div "54s" at bounding box center [281, 177] width 13 height 13
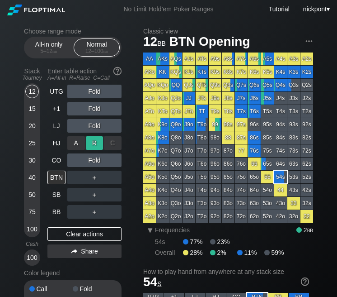
click at [93, 142] on div "R ✕" at bounding box center [95, 143] width 18 height 14
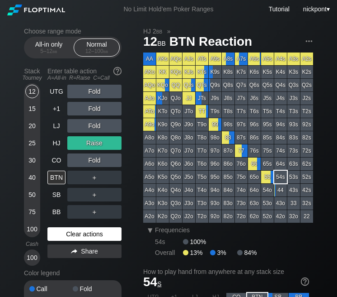
click at [100, 231] on div "Clear actions" at bounding box center [84, 234] width 74 height 14
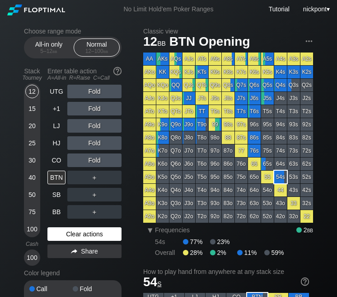
click at [101, 234] on div "Clear actions" at bounding box center [84, 234] width 74 height 14
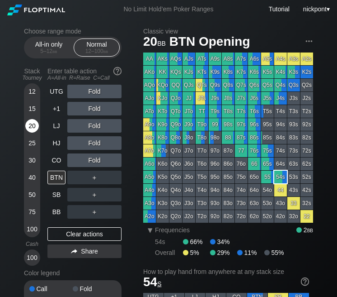
click at [30, 126] on div "20" at bounding box center [32, 126] width 14 height 14
click at [80, 177] on div "A ✕" at bounding box center [76, 178] width 18 height 14
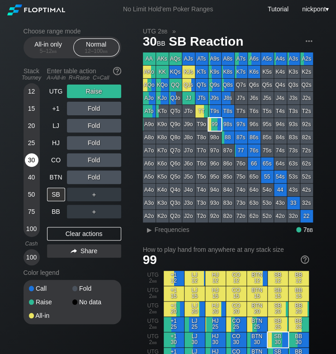
click at [32, 159] on div "30" at bounding box center [32, 160] width 14 height 14
click at [91, 232] on div "Clear actions" at bounding box center [84, 234] width 74 height 14
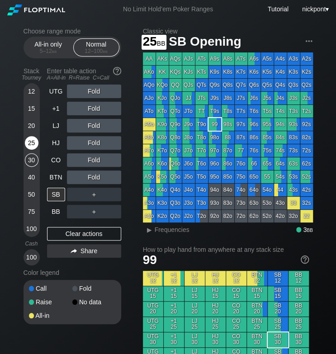
click at [31, 142] on div "25" at bounding box center [32, 143] width 14 height 14
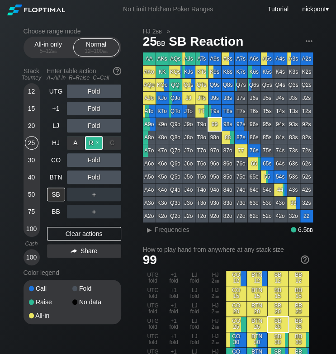
click at [95, 143] on div "R ✕" at bounding box center [94, 143] width 18 height 14
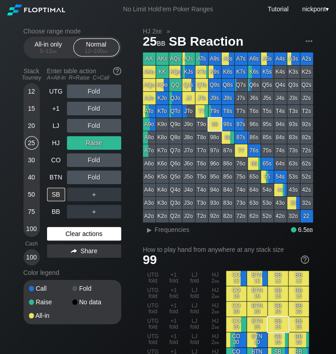
click at [85, 234] on div "Clear actions" at bounding box center [84, 234] width 74 height 14
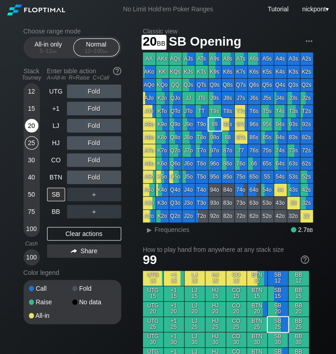
click at [33, 125] on div "20" at bounding box center [32, 126] width 14 height 14
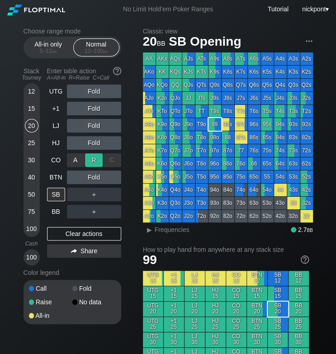
click at [96, 160] on div "R ✕" at bounding box center [94, 160] width 18 height 14
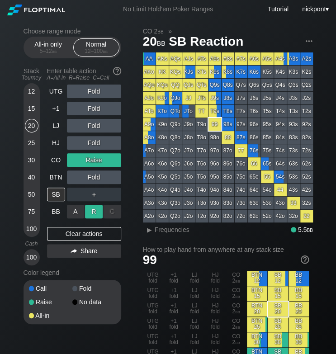
click at [98, 211] on div "R ✕" at bounding box center [94, 212] width 18 height 14
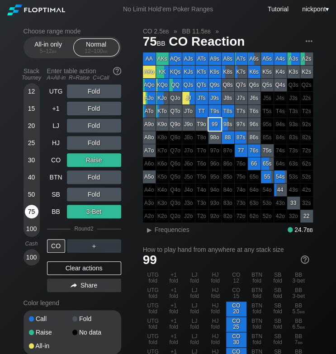
click at [37, 214] on div "75" at bounding box center [32, 212] width 14 height 14
click at [102, 270] on div "Clear actions" at bounding box center [84, 268] width 74 height 14
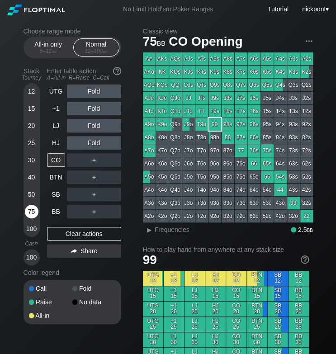
click at [30, 210] on div "75" at bounding box center [32, 212] width 14 height 14
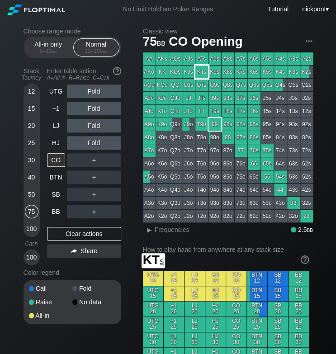
click at [205, 72] on div "KTs" at bounding box center [201, 72] width 13 height 13
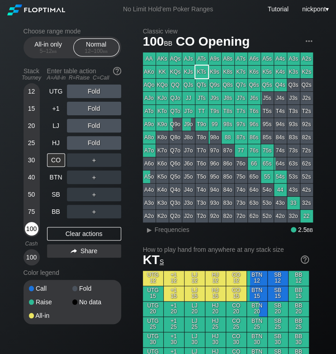
click at [33, 230] on div "100" at bounding box center [32, 229] width 14 height 14
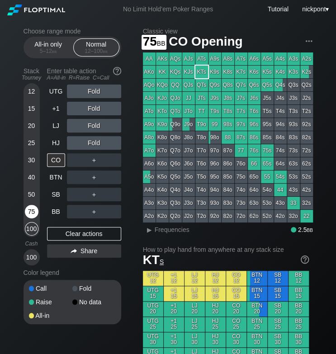
click at [30, 211] on div "75" at bounding box center [32, 212] width 14 height 14
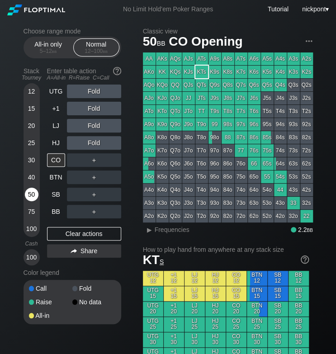
click at [33, 193] on div "50" at bounding box center [32, 195] width 14 height 14
click at [96, 159] on div "R ✕" at bounding box center [94, 160] width 18 height 14
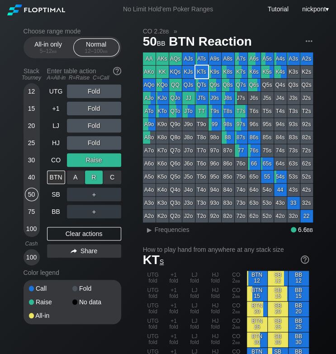
click at [93, 176] on div "R ✕" at bounding box center [94, 178] width 18 height 14
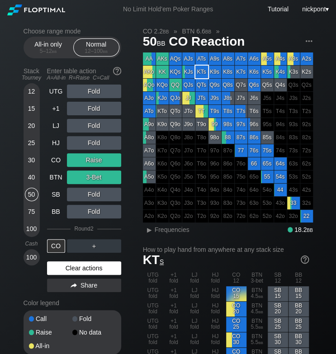
click at [91, 268] on div "Clear actions" at bounding box center [84, 268] width 74 height 14
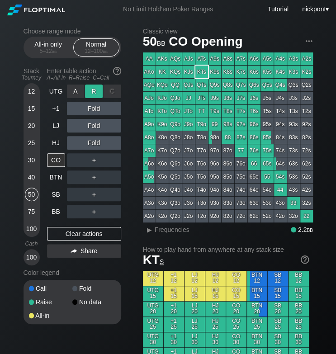
click at [94, 92] on div "R ✕" at bounding box center [94, 92] width 18 height 14
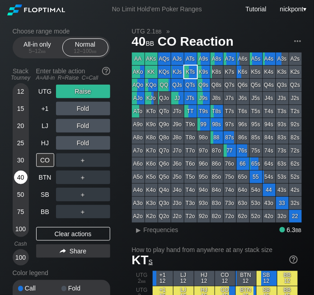
click at [21, 180] on div "40" at bounding box center [21, 178] width 14 height 14
click at [88, 226] on div "UTG Raise +1 Fold LJ Fold HJ Fold CO ＋ BTN ＋ SB ＋ BB ＋ Clear actions Share" at bounding box center [73, 175] width 74 height 181
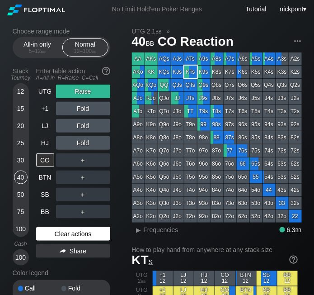
click at [88, 232] on div "Clear actions" at bounding box center [73, 234] width 74 height 14
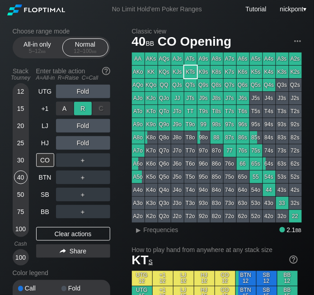
click at [84, 111] on div "R ✕" at bounding box center [83, 109] width 18 height 14
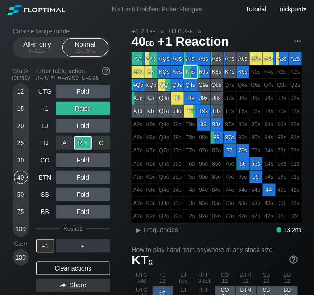
click at [82, 146] on div "R ✕" at bounding box center [83, 143] width 18 height 14
click at [86, 144] on div "R ✕" at bounding box center [83, 143] width 18 height 14
click at [81, 144] on div "R ✕" at bounding box center [83, 143] width 18 height 14
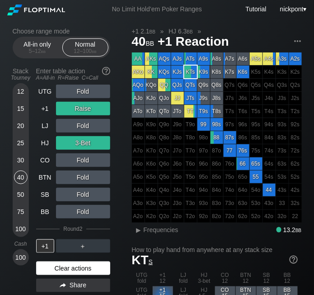
click at [96, 270] on div "Clear actions" at bounding box center [73, 268] width 74 height 14
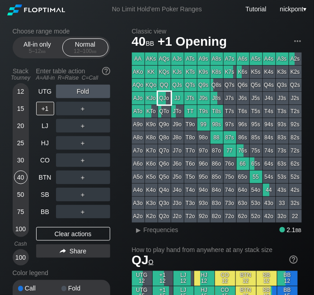
click at [168, 97] on div "QJo" at bounding box center [164, 98] width 13 height 13
click at [82, 127] on div "R ✕" at bounding box center [83, 126] width 18 height 14
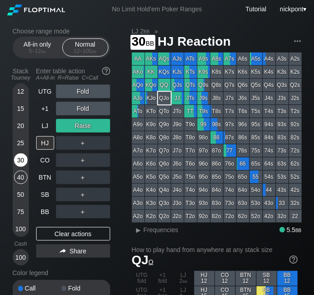
click at [21, 161] on div "30" at bounding box center [21, 160] width 14 height 14
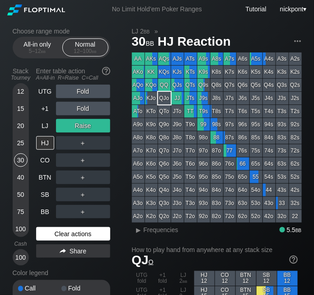
click at [76, 233] on div "Clear actions" at bounding box center [73, 234] width 74 height 14
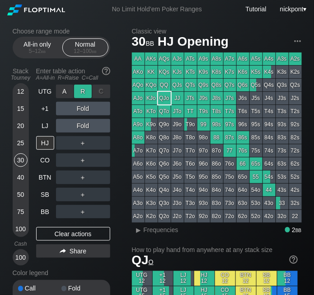
click at [83, 91] on div "R ✕" at bounding box center [83, 92] width 18 height 14
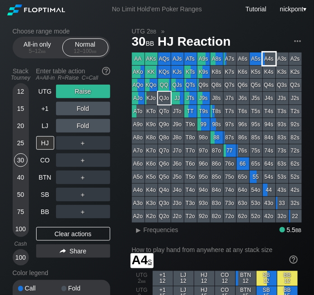
click at [267, 57] on div "A4s" at bounding box center [269, 58] width 13 height 13
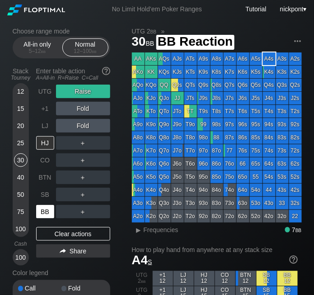
click at [46, 212] on div "BB" at bounding box center [45, 212] width 18 height 14
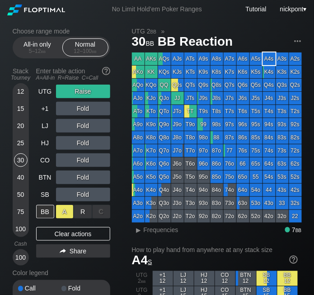
click at [66, 211] on div "A ✕" at bounding box center [65, 212] width 18 height 14
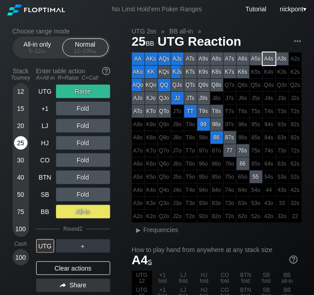
click at [20, 144] on div "25" at bounding box center [21, 143] width 14 height 14
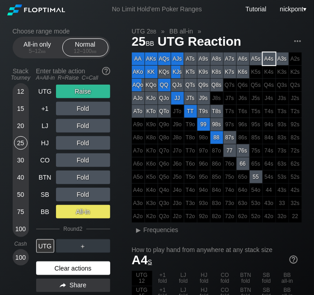
click at [70, 266] on div "Clear actions" at bounding box center [73, 268] width 74 height 14
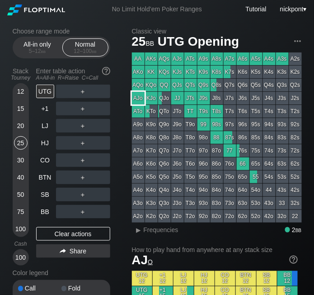
click at [140, 97] on div "AJo" at bounding box center [138, 98] width 13 height 13
click at [82, 145] on div "R ✕" at bounding box center [83, 143] width 18 height 14
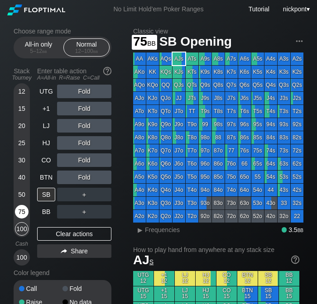
click at [22, 213] on div "75" at bounding box center [22, 212] width 14 height 14
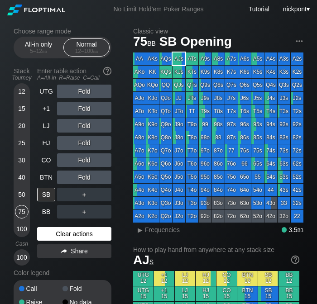
click at [81, 236] on div "Clear actions" at bounding box center [74, 234] width 74 height 14
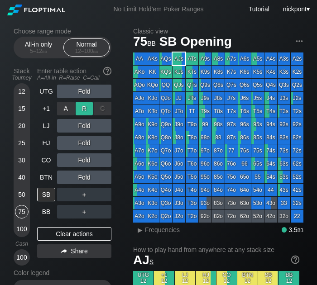
click at [85, 109] on div "R ✕" at bounding box center [85, 109] width 18 height 14
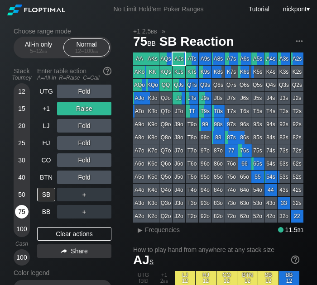
click at [26, 212] on div "75" at bounding box center [22, 212] width 14 height 14
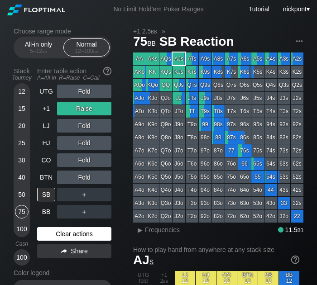
click at [66, 239] on div "Clear actions" at bounding box center [74, 234] width 74 height 14
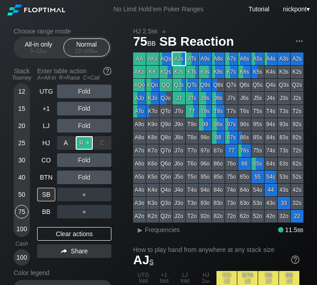
click at [85, 147] on div "R ✕" at bounding box center [85, 143] width 18 height 14
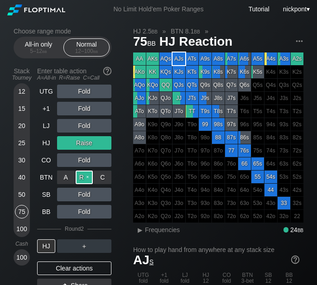
click at [81, 181] on div "R ✕" at bounding box center [85, 178] width 18 height 14
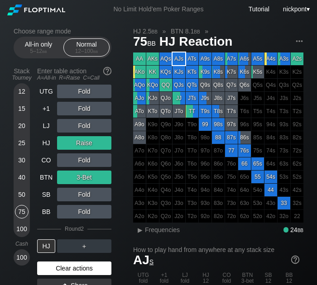
click at [80, 271] on div "Clear actions" at bounding box center [74, 268] width 74 height 14
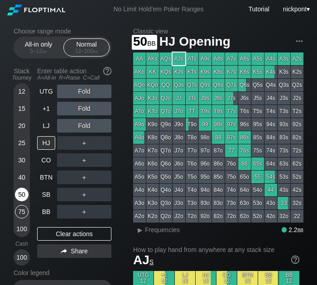
click at [23, 195] on div "50" at bounding box center [22, 195] width 14 height 14
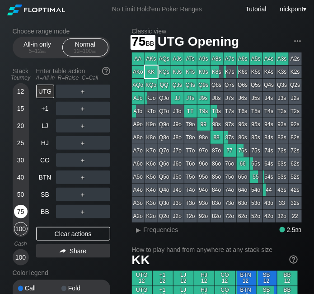
click at [22, 211] on div "75" at bounding box center [21, 212] width 14 height 14
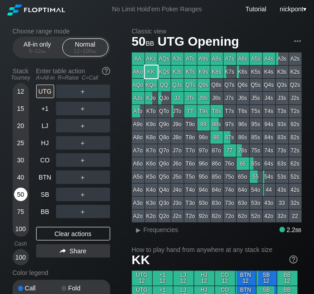
click at [21, 192] on div "50" at bounding box center [21, 195] width 14 height 14
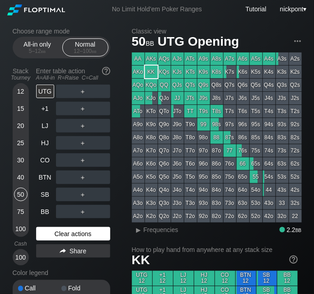
click at [75, 227] on div "Clear actions" at bounding box center [73, 234] width 74 height 14
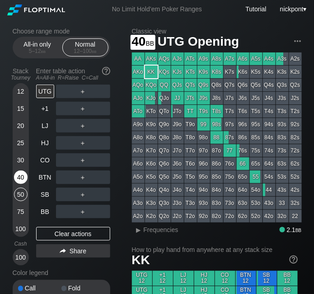
click at [21, 178] on div "40" at bounding box center [21, 178] width 14 height 14
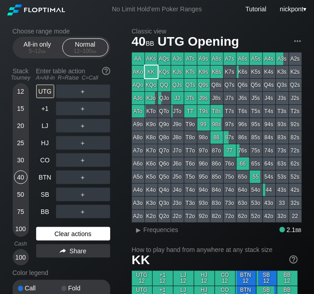
click at [73, 233] on div "Clear actions" at bounding box center [73, 234] width 74 height 14
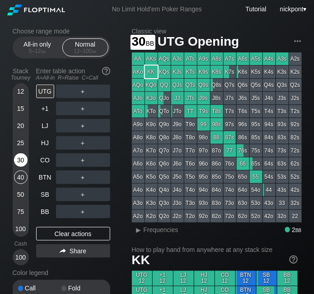
click at [24, 164] on div "30" at bounding box center [21, 160] width 14 height 14
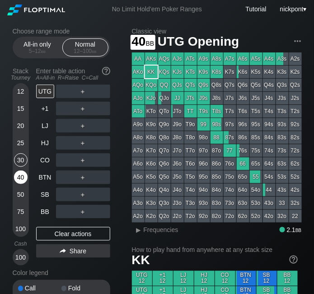
click at [22, 176] on div "40" at bounding box center [21, 178] width 14 height 14
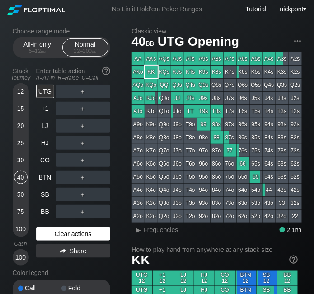
click at [90, 231] on div "Clear actions" at bounding box center [73, 234] width 74 height 14
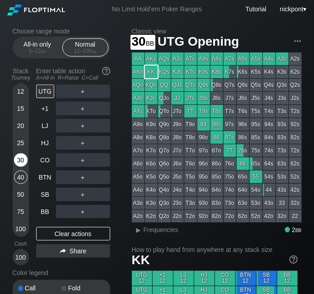
click at [23, 160] on div "30" at bounding box center [21, 160] width 14 height 14
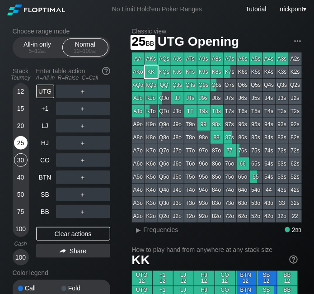
click at [22, 141] on div "25" at bounding box center [21, 143] width 14 height 14
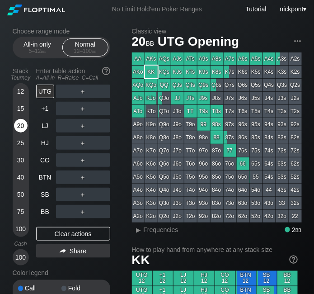
click at [19, 124] on div "20" at bounding box center [21, 126] width 14 height 14
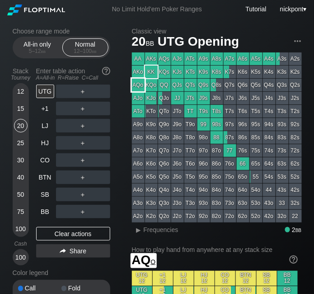
click at [139, 85] on div "AQo" at bounding box center [138, 85] width 13 height 13
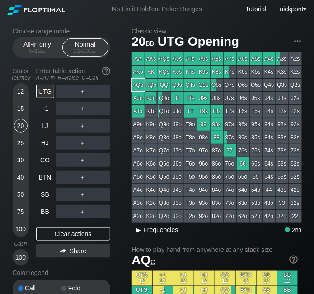
click at [141, 230] on div "▸" at bounding box center [139, 229] width 12 height 11
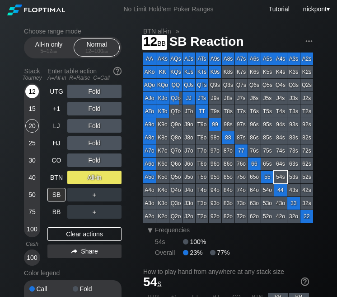
click at [33, 91] on div "12" at bounding box center [32, 92] width 14 height 14
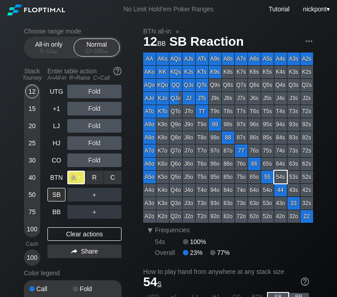
click at [79, 176] on div "A ✕" at bounding box center [76, 178] width 18 height 14
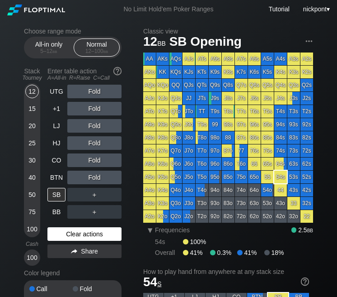
click at [67, 233] on div "Clear actions" at bounding box center [84, 234] width 74 height 14
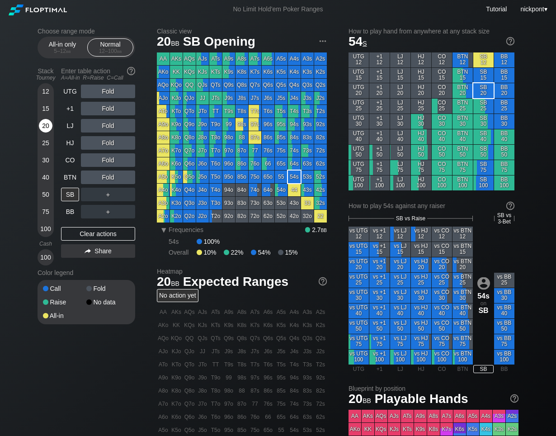
click at [44, 127] on div "20" at bounding box center [46, 126] width 14 height 14
click at [104, 130] on div "R ✕" at bounding box center [109, 126] width 18 height 14
